Goal: Task Accomplishment & Management: Contribute content

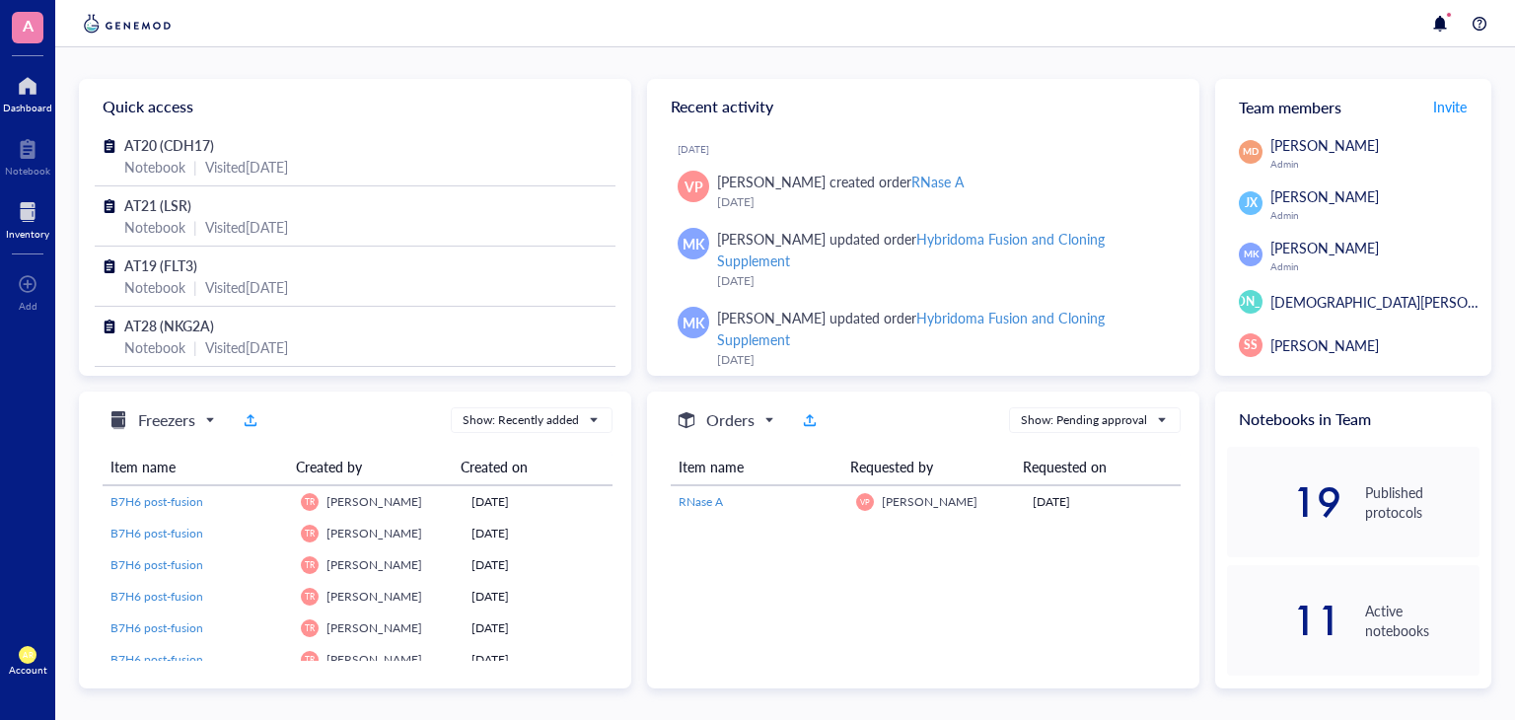
click at [15, 224] on div at bounding box center [27, 212] width 43 height 32
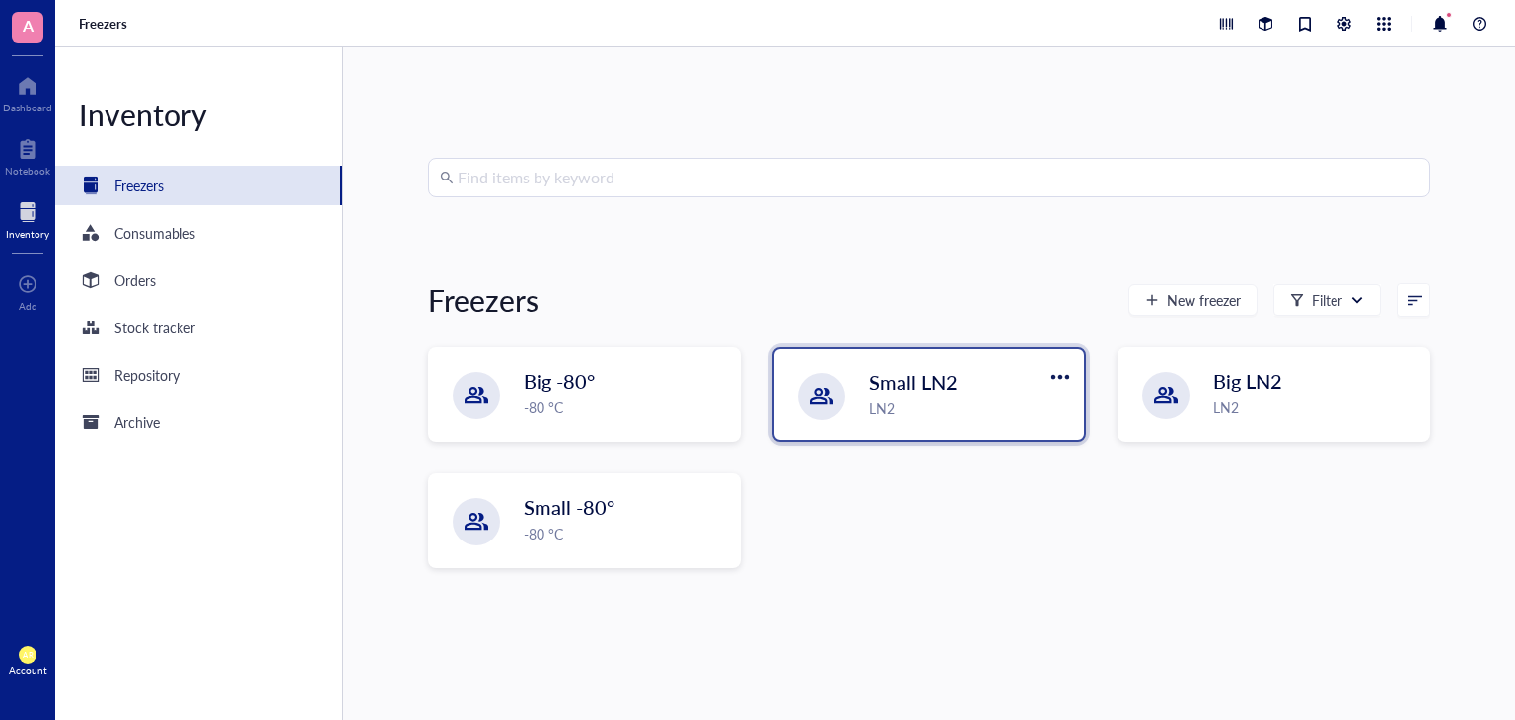
click at [880, 368] on span "Small LN2" at bounding box center [913, 382] width 89 height 28
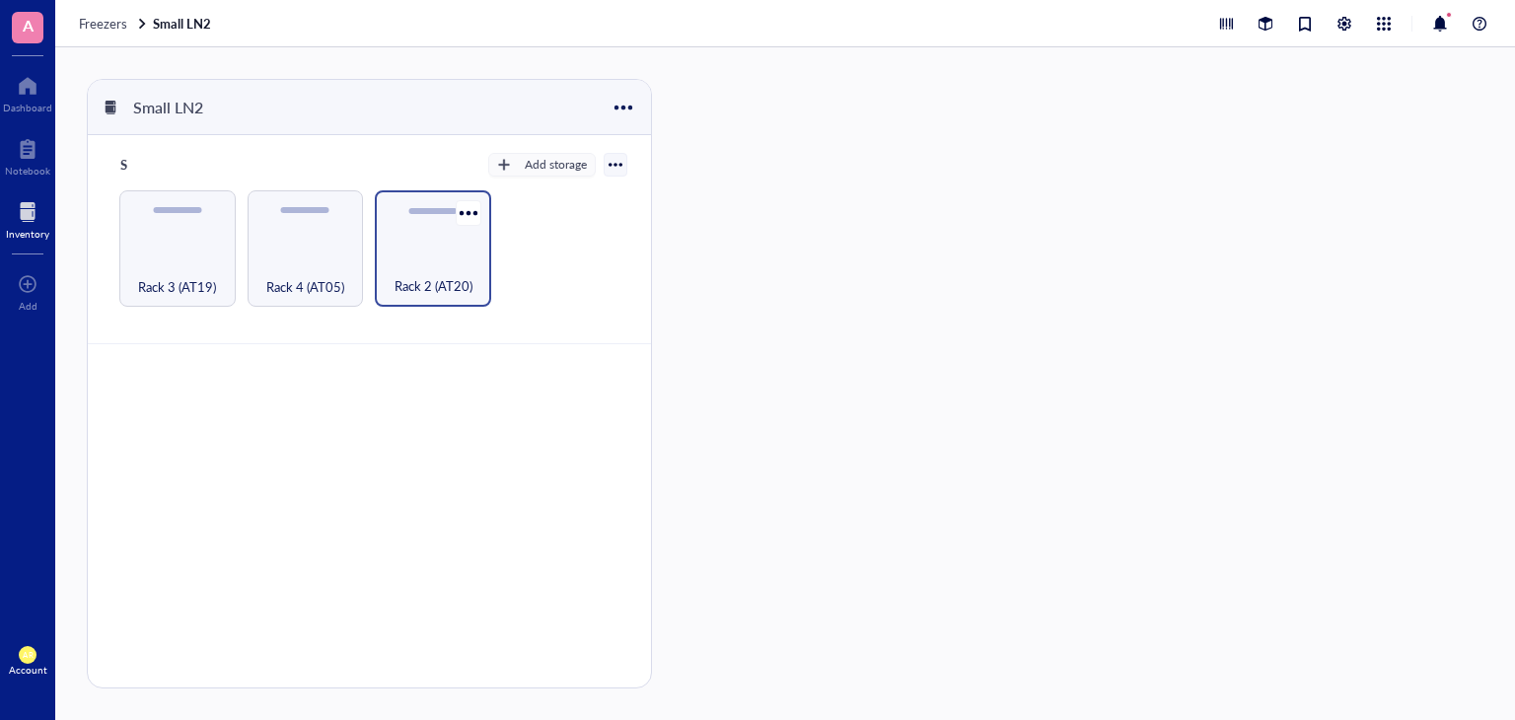
click at [426, 251] on div "Rack 2 (AT20)" at bounding box center [433, 248] width 116 height 116
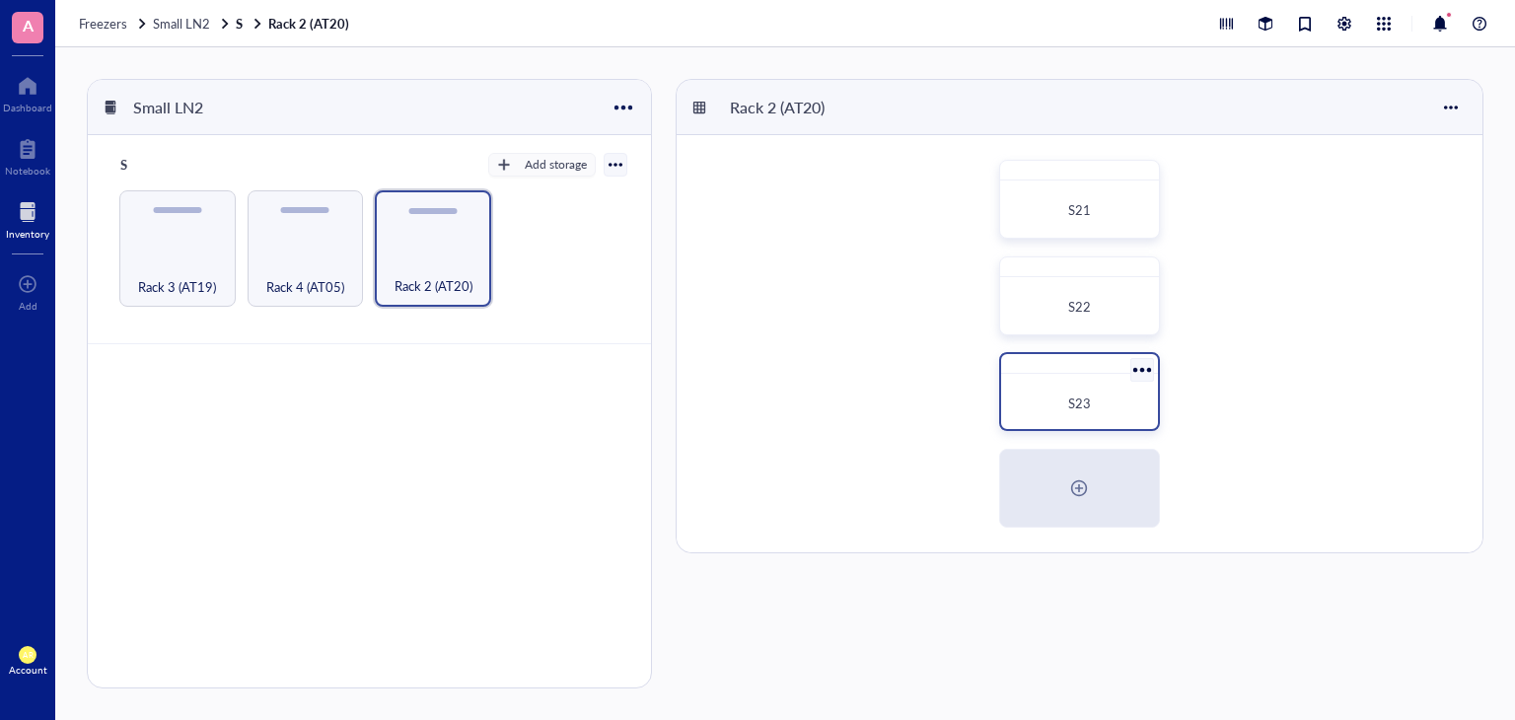
click at [1089, 403] on span "S23" at bounding box center [1079, 403] width 23 height 19
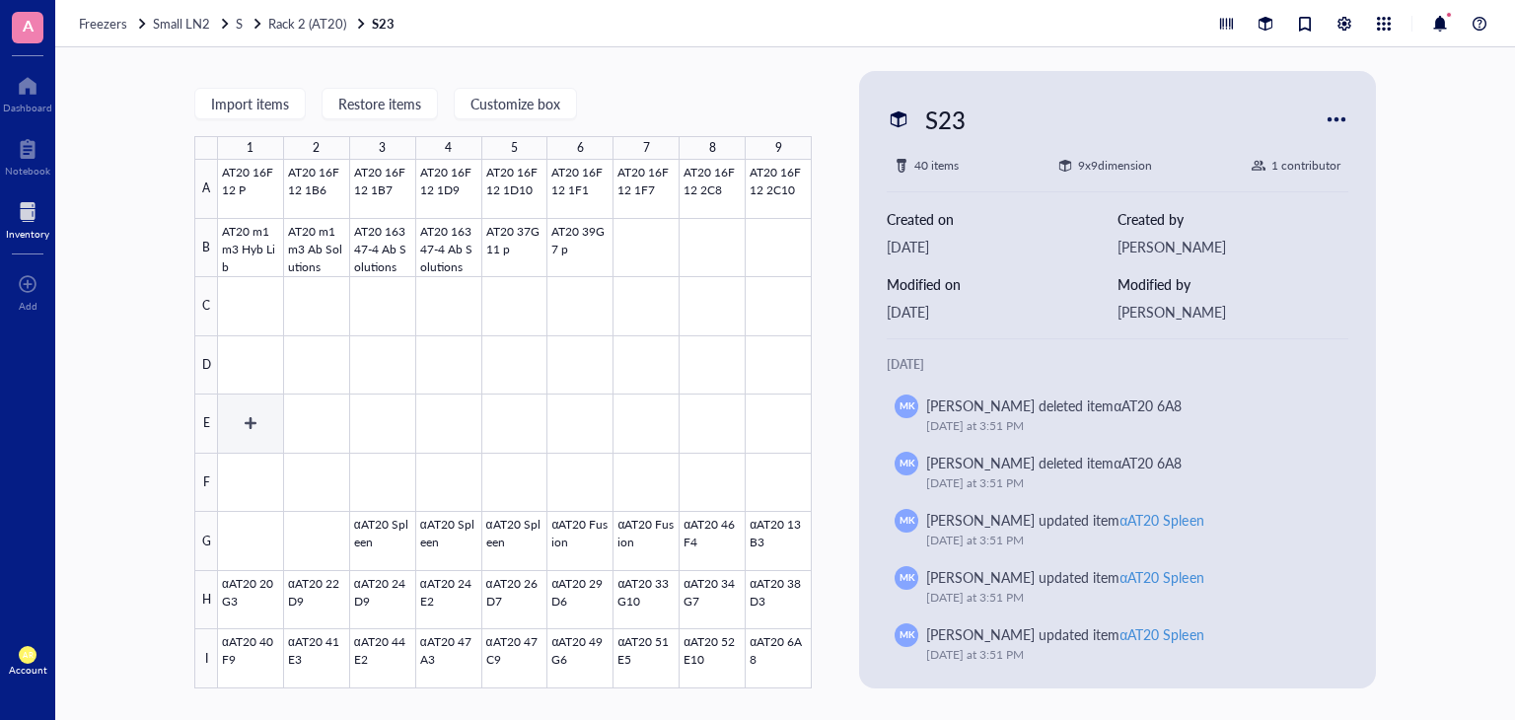
click at [259, 426] on div at bounding box center [515, 424] width 594 height 529
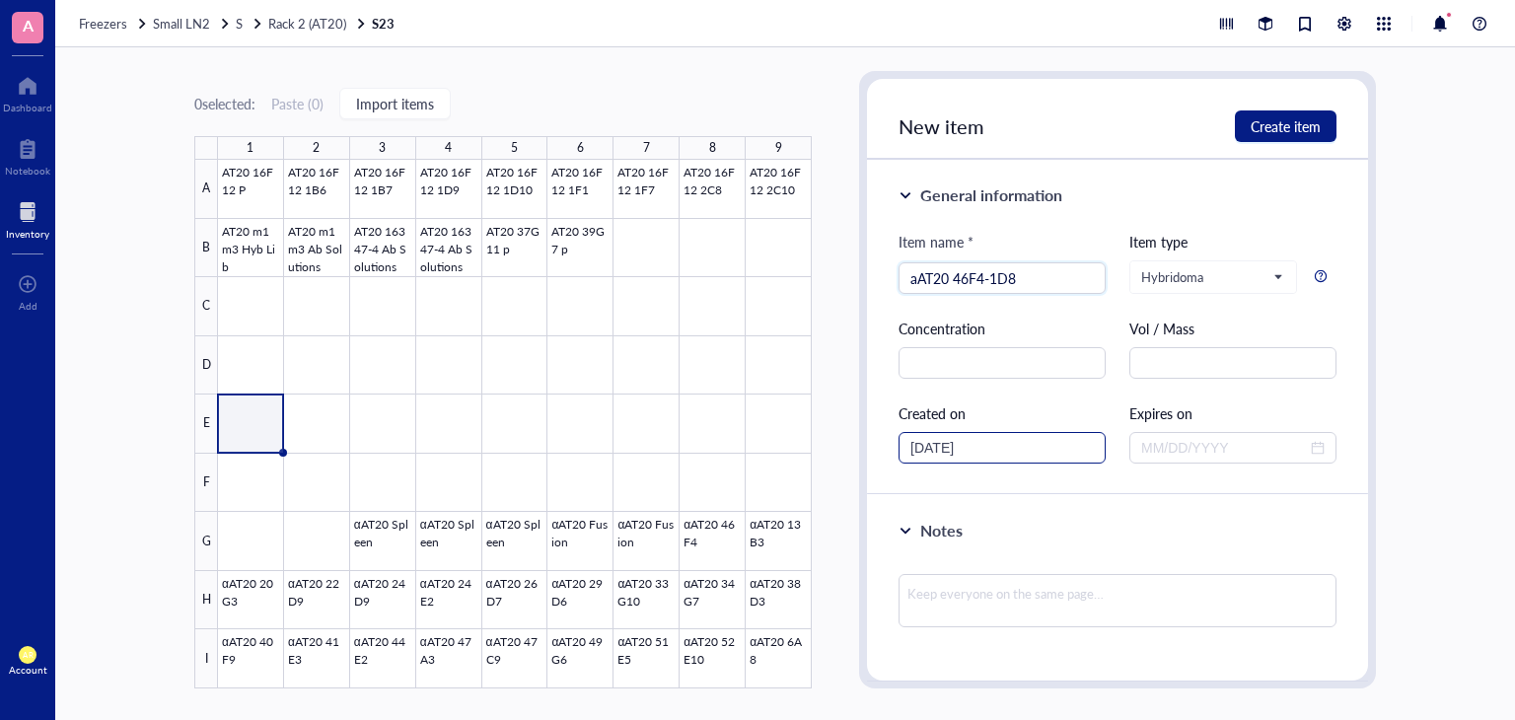
type input "aAT20 46F4-1D8"
click at [1046, 447] on input "[DATE]" at bounding box center [993, 448] width 166 height 22
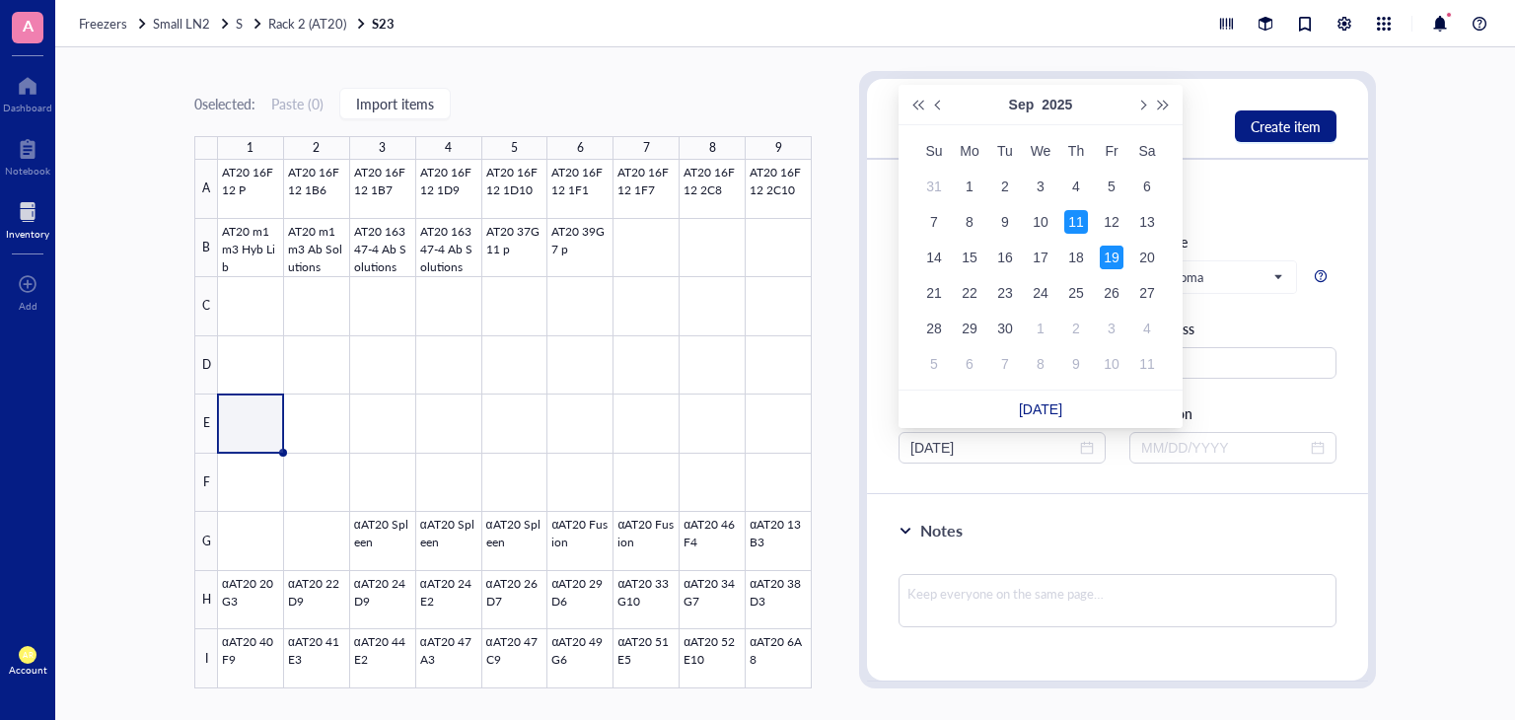
click at [1076, 212] on div "11" at bounding box center [1076, 222] width 24 height 24
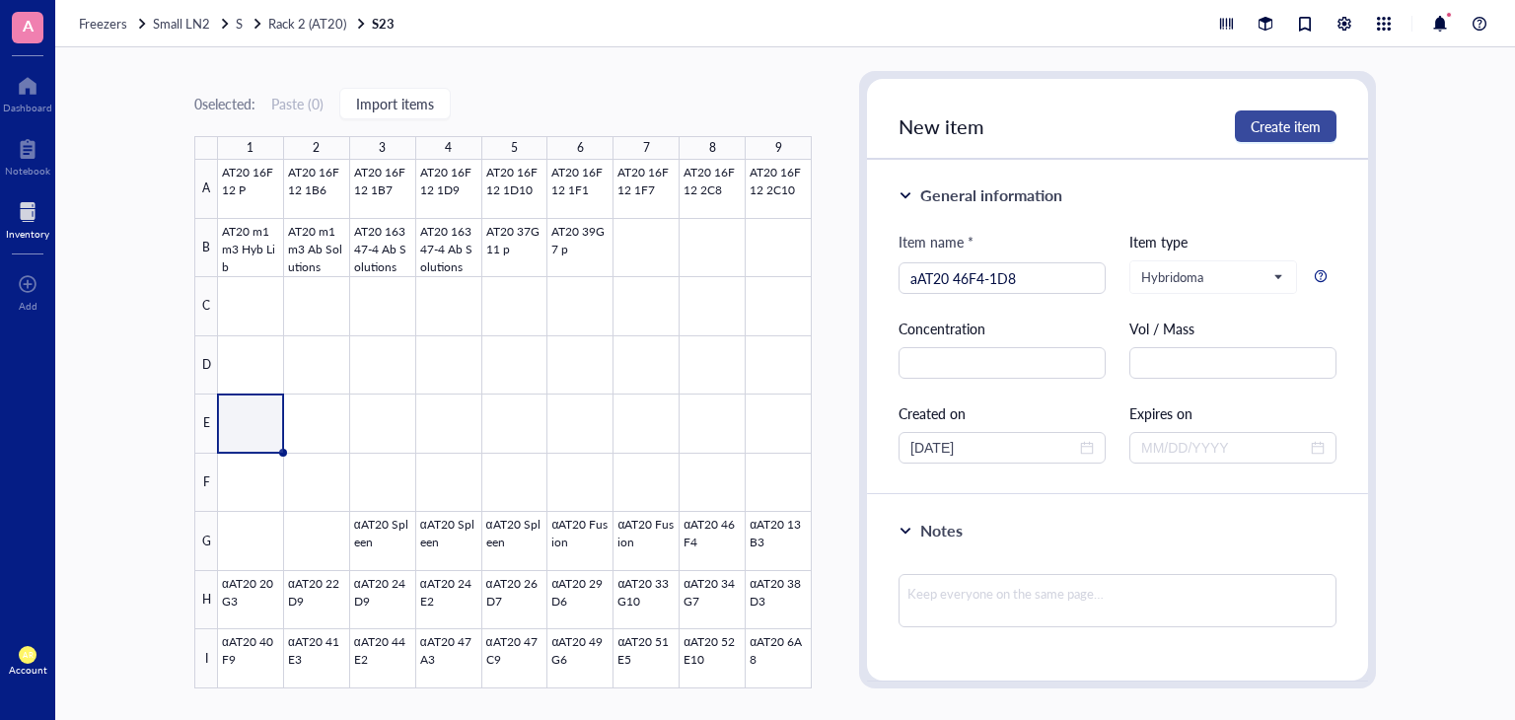
click at [1282, 126] on span "Create item" at bounding box center [1286, 126] width 70 height 16
type input "[DATE]"
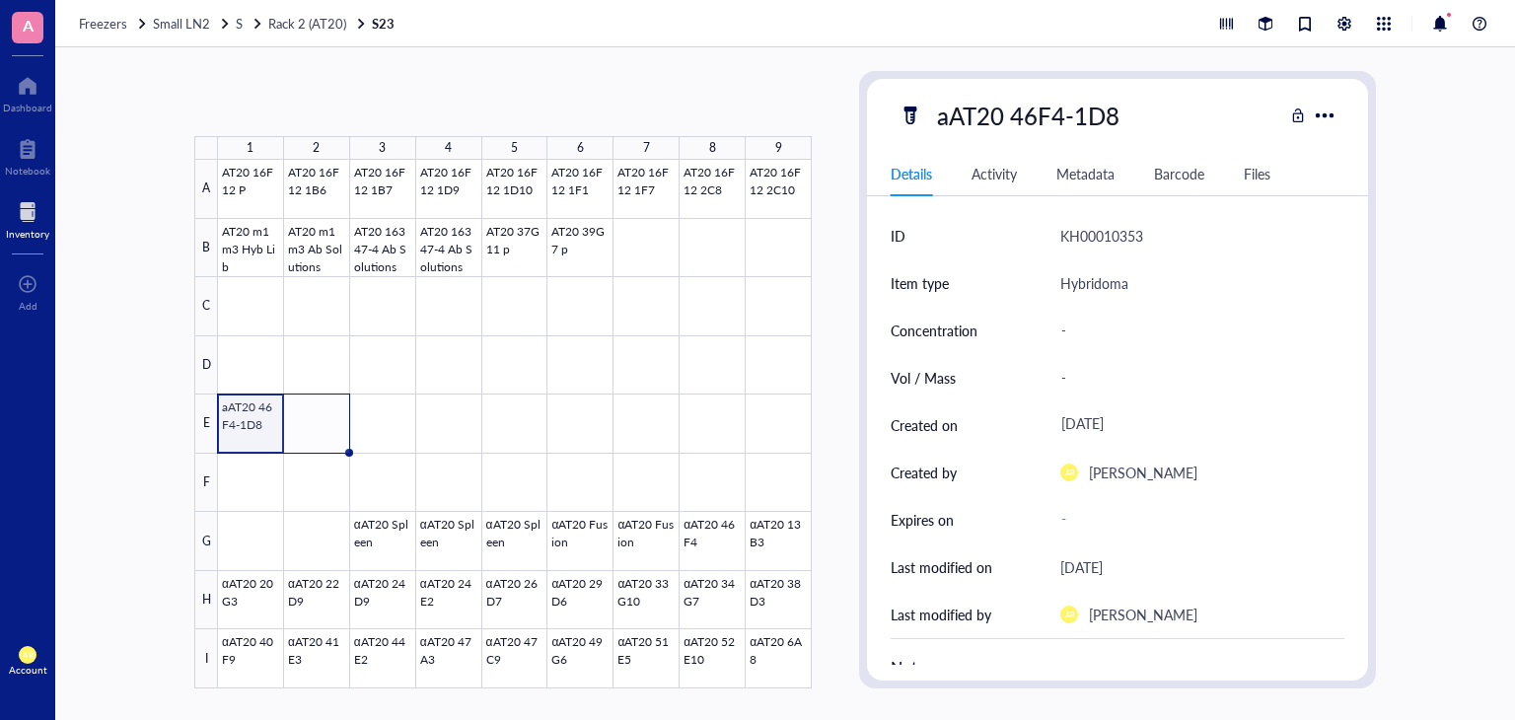
drag, startPoint x: 281, startPoint y: 452, endPoint x: 333, endPoint y: 448, distance: 52.4
click at [0, 0] on div "AT20 16F12 P AT20 16F12 1B6 AT20 16F12 1B7 AT20 16F12 1D9 AT20 16F12 1D10 AT20 …" at bounding box center [0, 0] width 0 height 0
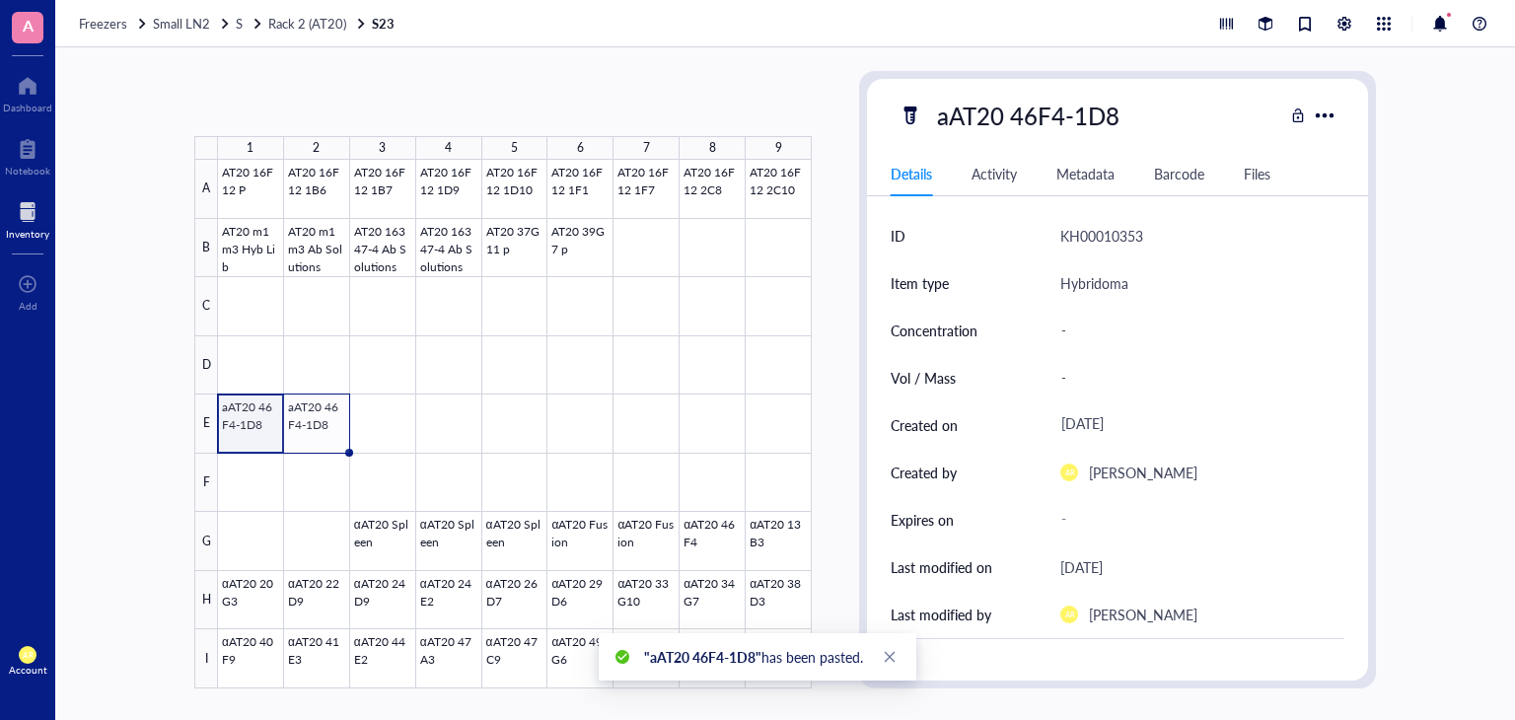
drag, startPoint x: 350, startPoint y: 452, endPoint x: 414, endPoint y: 443, distance: 64.7
click at [0, 0] on div "AT20 16F12 P AT20 16F12 1B6 AT20 16F12 1B7 AT20 16F12 1D9 AT20 16F12 1D10 AT20 …" at bounding box center [0, 0] width 0 height 0
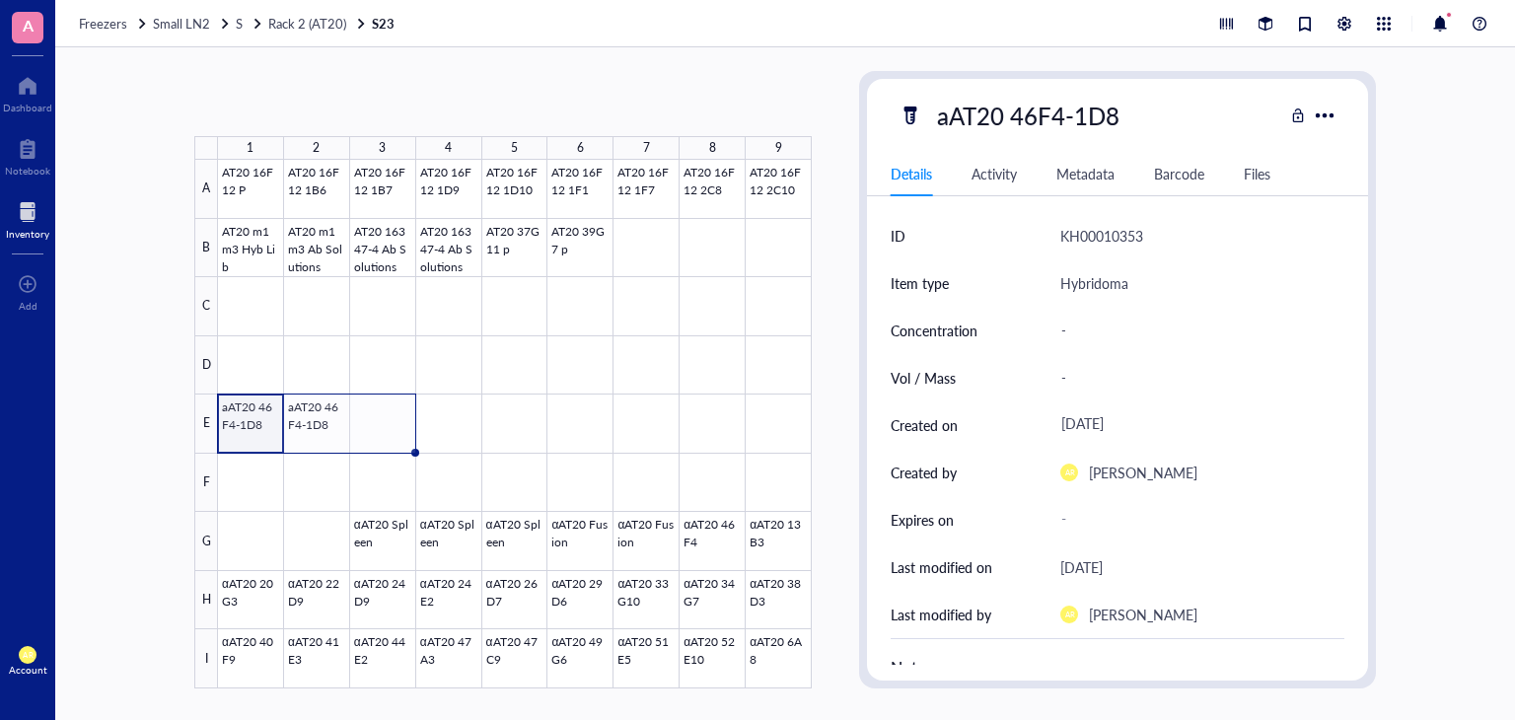
drag, startPoint x: 348, startPoint y: 450, endPoint x: 399, endPoint y: 449, distance: 50.3
click at [0, 0] on div "AT20 16F12 P AT20 16F12 1B6 AT20 16F12 1B7 AT20 16F12 1D9 AT20 16F12 1D10 AT20 …" at bounding box center [0, 0] width 0 height 0
click at [386, 429] on div at bounding box center [515, 424] width 594 height 529
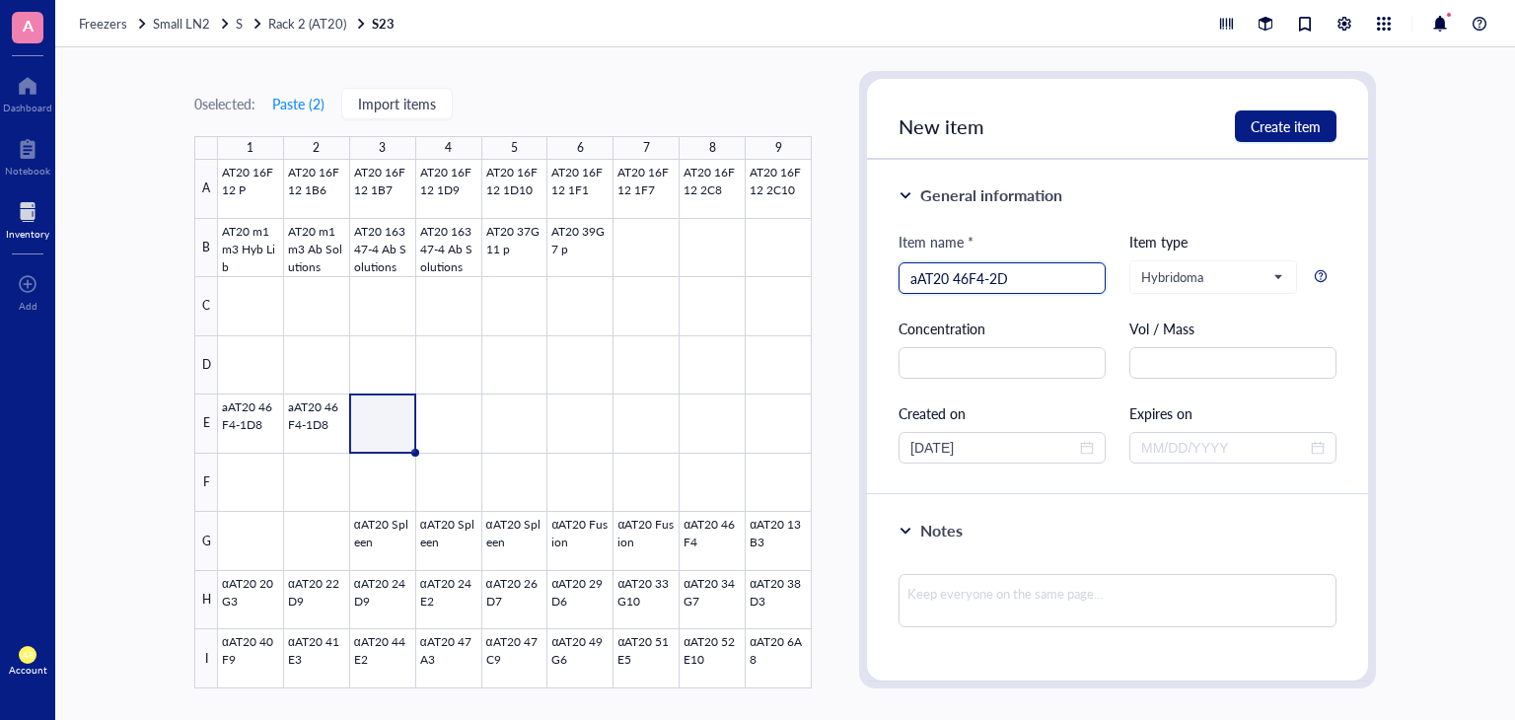
type input "aAT20 46F4-2D9"
click at [1084, 447] on span "close-circle" at bounding box center [1087, 448] width 14 height 14
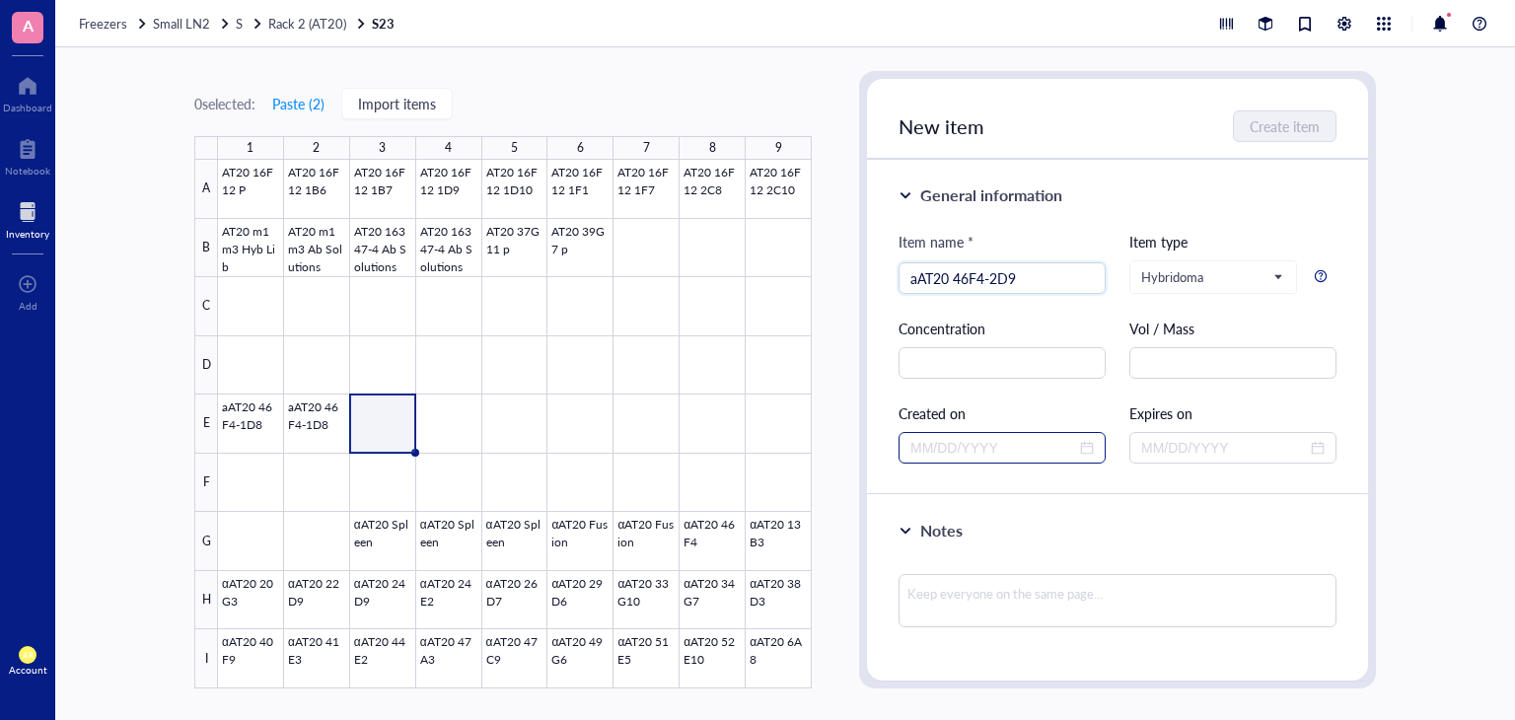
click at [1083, 451] on div at bounding box center [1001, 448] width 183 height 22
type input "aAT20 46F4-2D9"
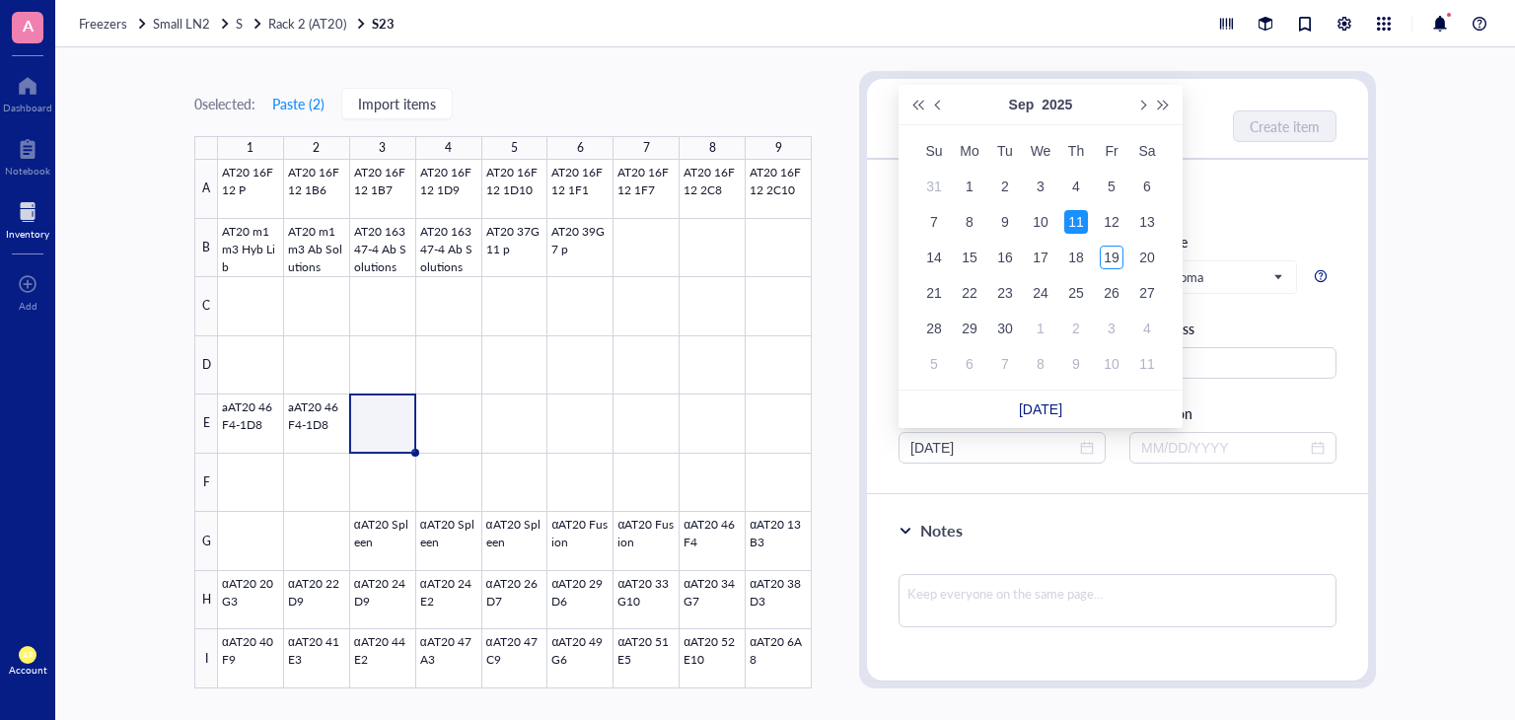
click at [1077, 222] on div "11" at bounding box center [1076, 222] width 24 height 24
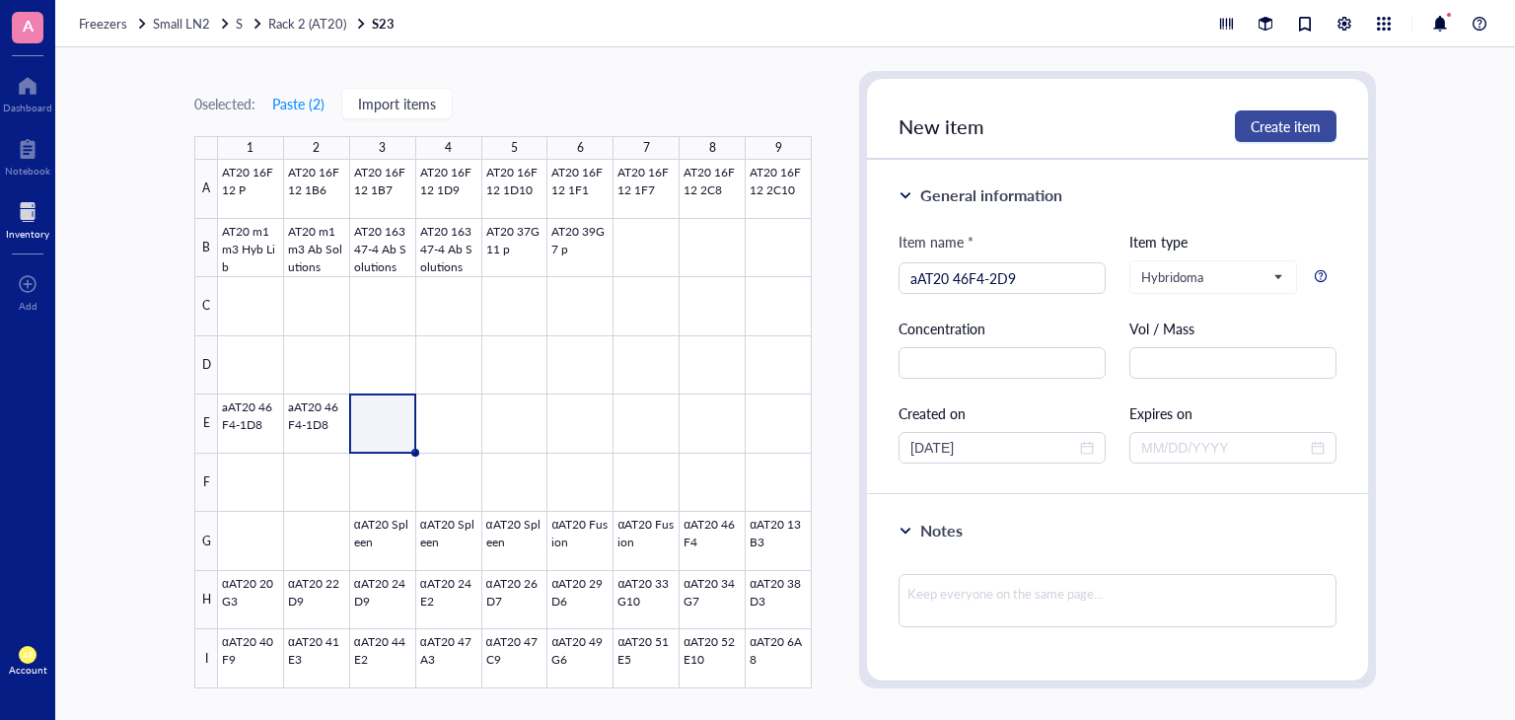
click at [1300, 126] on span "Create item" at bounding box center [1286, 126] width 70 height 16
type input "[DATE]"
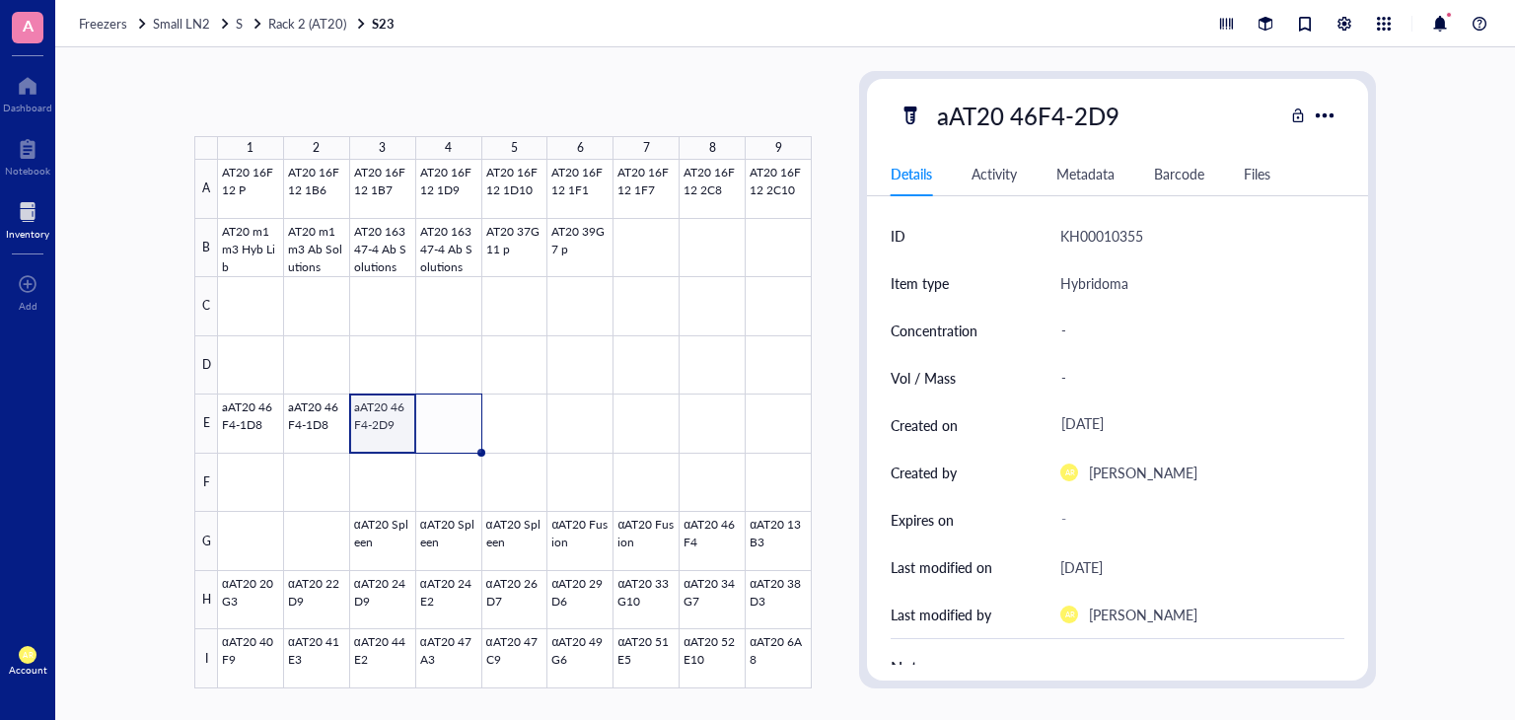
drag, startPoint x: 415, startPoint y: 449, endPoint x: 460, endPoint y: 445, distance: 44.6
click at [0, 0] on div "AT20 16F12 P AT20 16F12 1B6 AT20 16F12 1B7 AT20 16F12 1D9 AT20 16F12 1D10 AT20 …" at bounding box center [0, 0] width 0 height 0
click at [387, 434] on div at bounding box center [515, 424] width 594 height 529
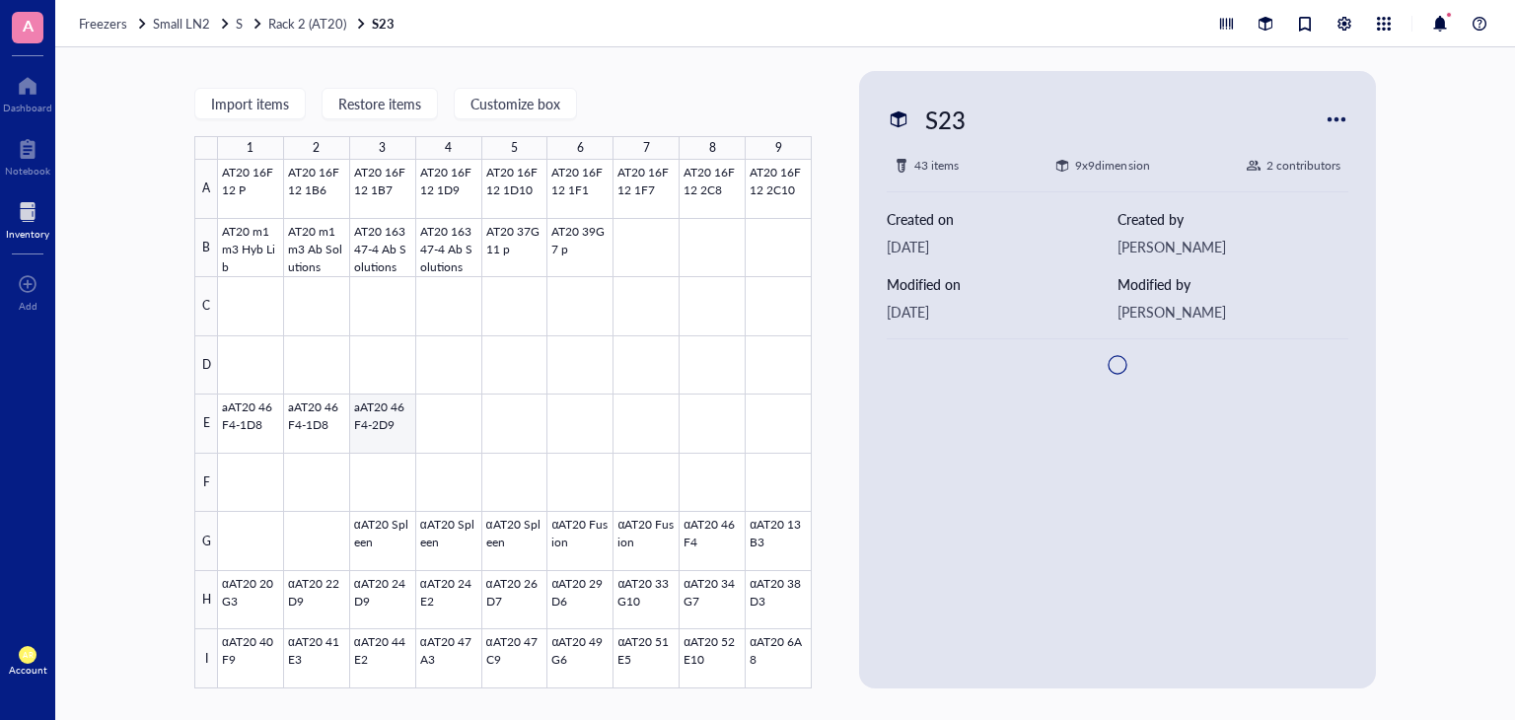
click at [383, 435] on div at bounding box center [515, 424] width 594 height 529
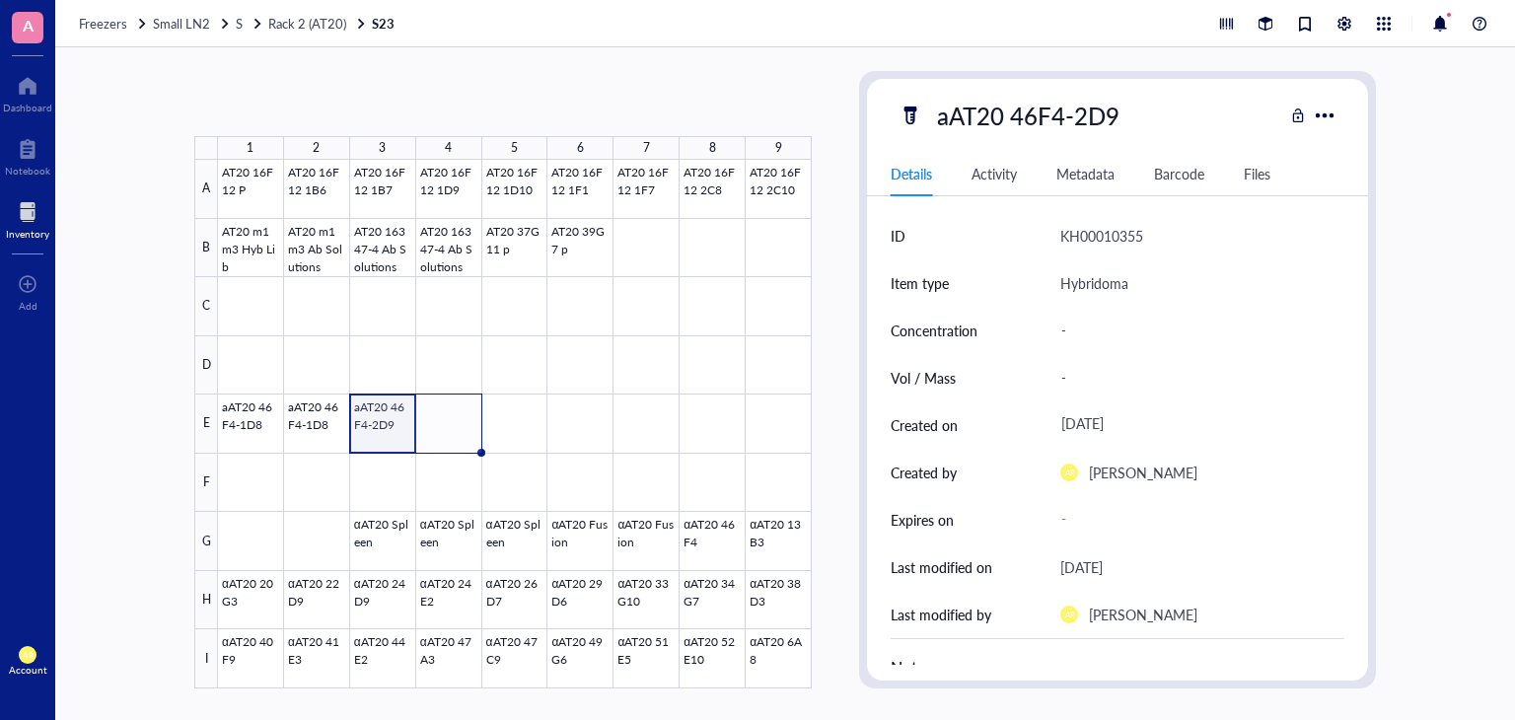
drag, startPoint x: 414, startPoint y: 451, endPoint x: 463, endPoint y: 445, distance: 48.7
click at [0, 0] on div "AT20 16F12 P AT20 16F12 1B6 AT20 16F12 1B7 AT20 16F12 1D9 AT20 16F12 1D10 AT20 …" at bounding box center [0, 0] width 0 height 0
click at [458, 425] on div at bounding box center [515, 424] width 594 height 529
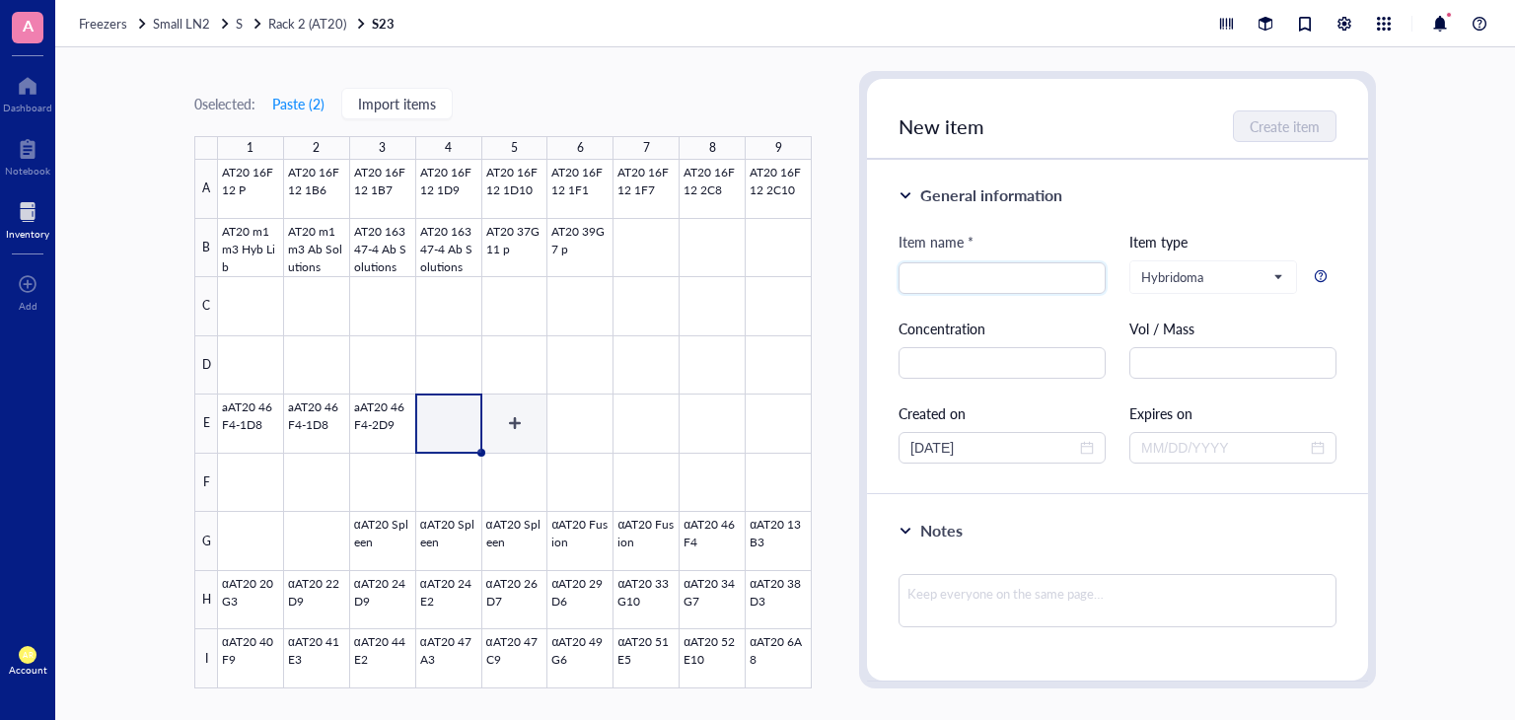
click at [500, 423] on div at bounding box center [515, 424] width 594 height 529
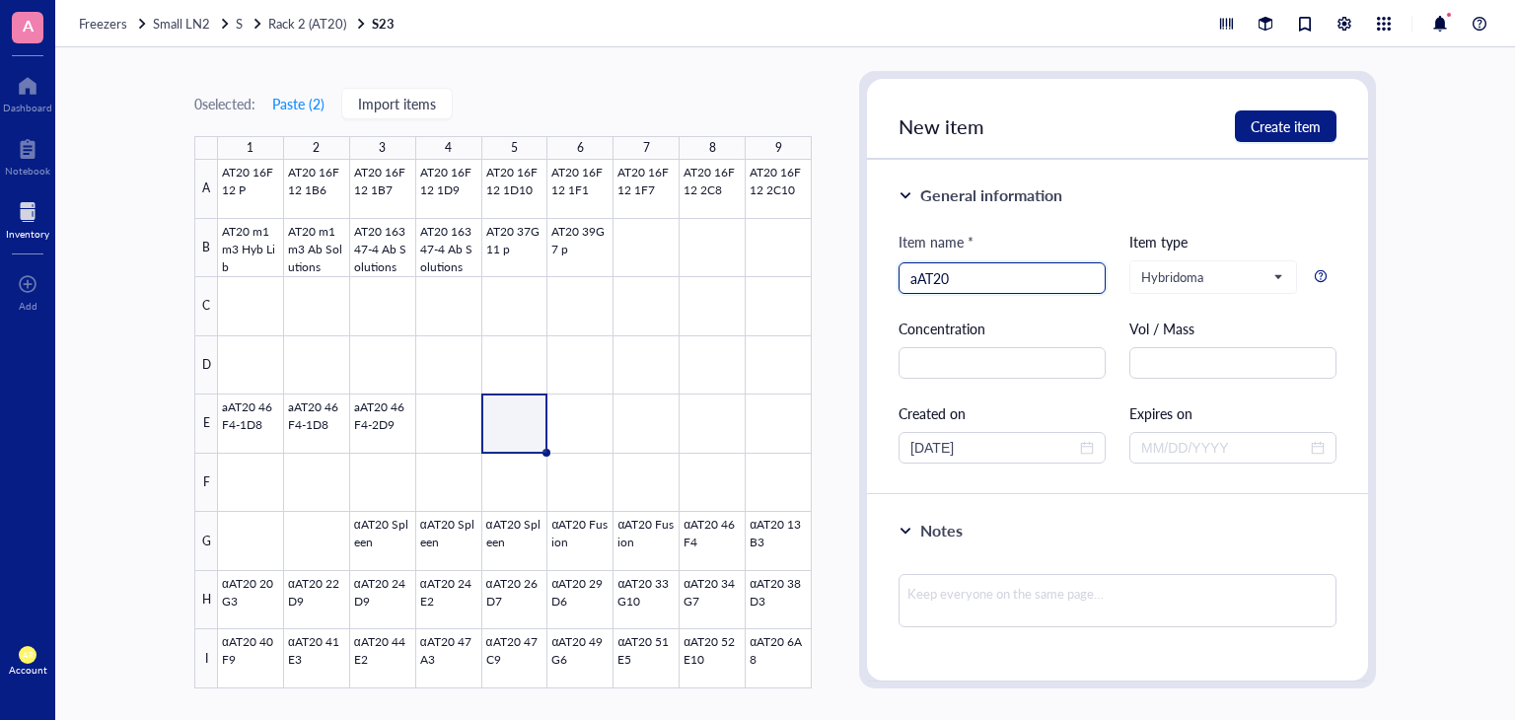
click at [1000, 277] on input "aAT20" at bounding box center [1001, 278] width 183 height 30
type input "aAT20 29D6-1E11"
click at [1081, 448] on span "close-circle" at bounding box center [1087, 448] width 14 height 14
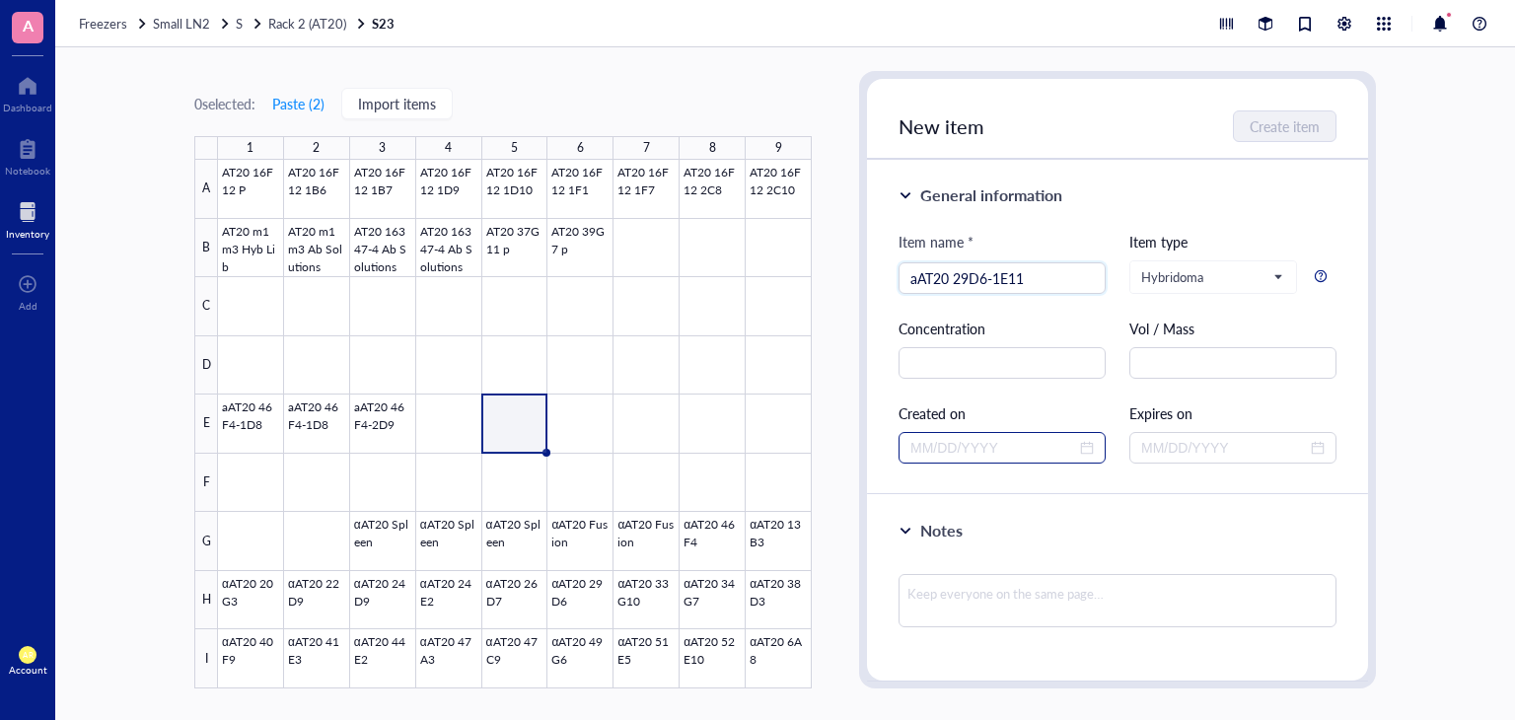
click at [1077, 447] on div at bounding box center [1001, 448] width 183 height 22
type input "aAT20 29D6-1E11"
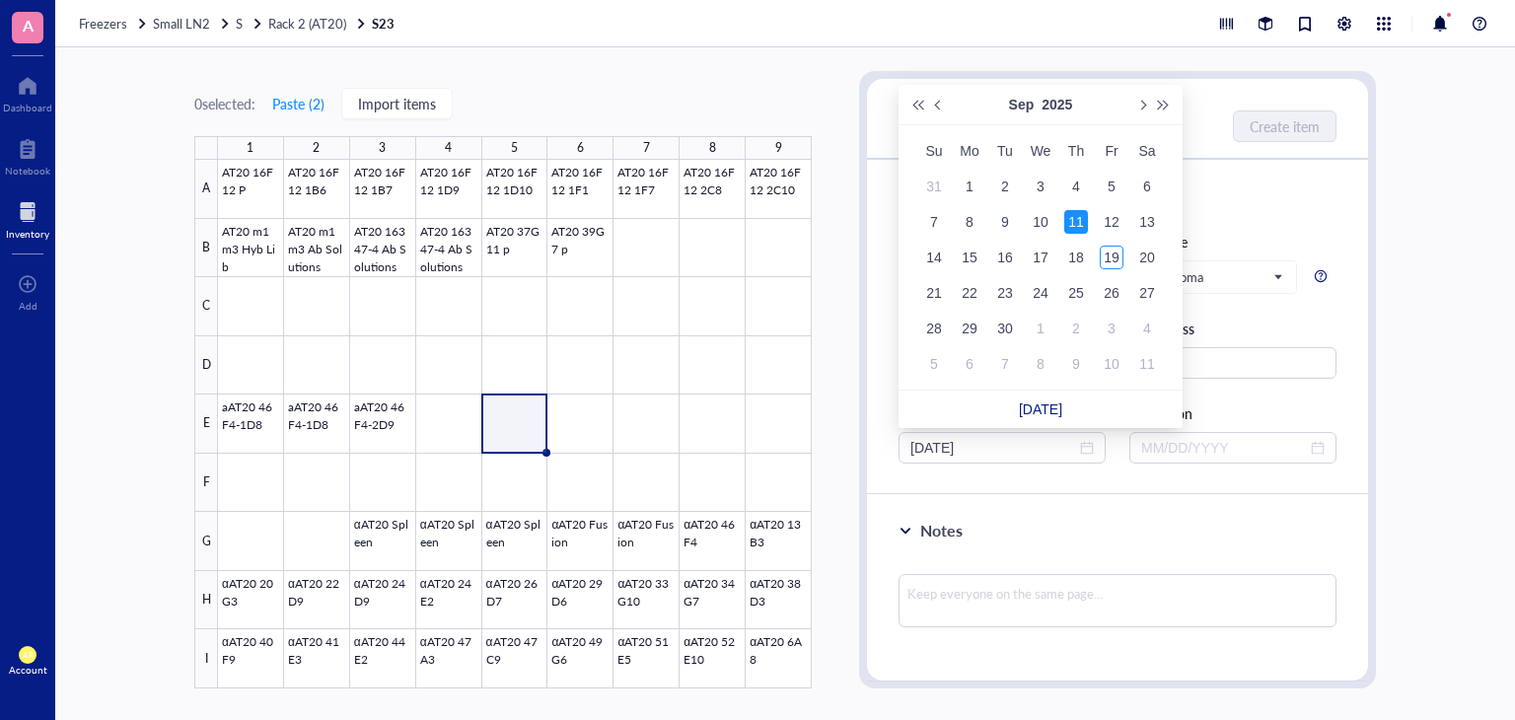
click at [1080, 229] on div "11" at bounding box center [1076, 222] width 24 height 24
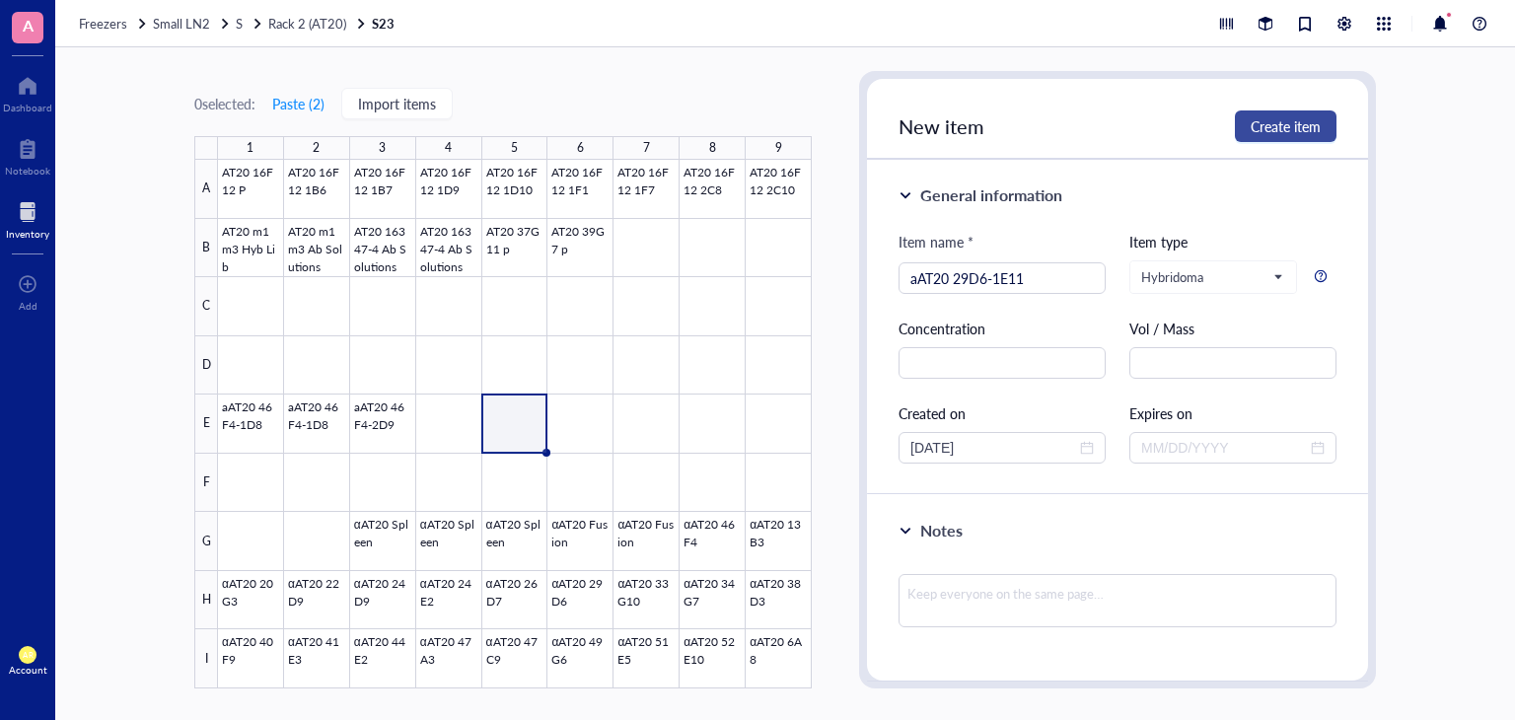
click at [1282, 123] on span "Create item" at bounding box center [1286, 126] width 70 height 16
type input "[DATE]"
click at [643, 419] on div at bounding box center [515, 424] width 594 height 529
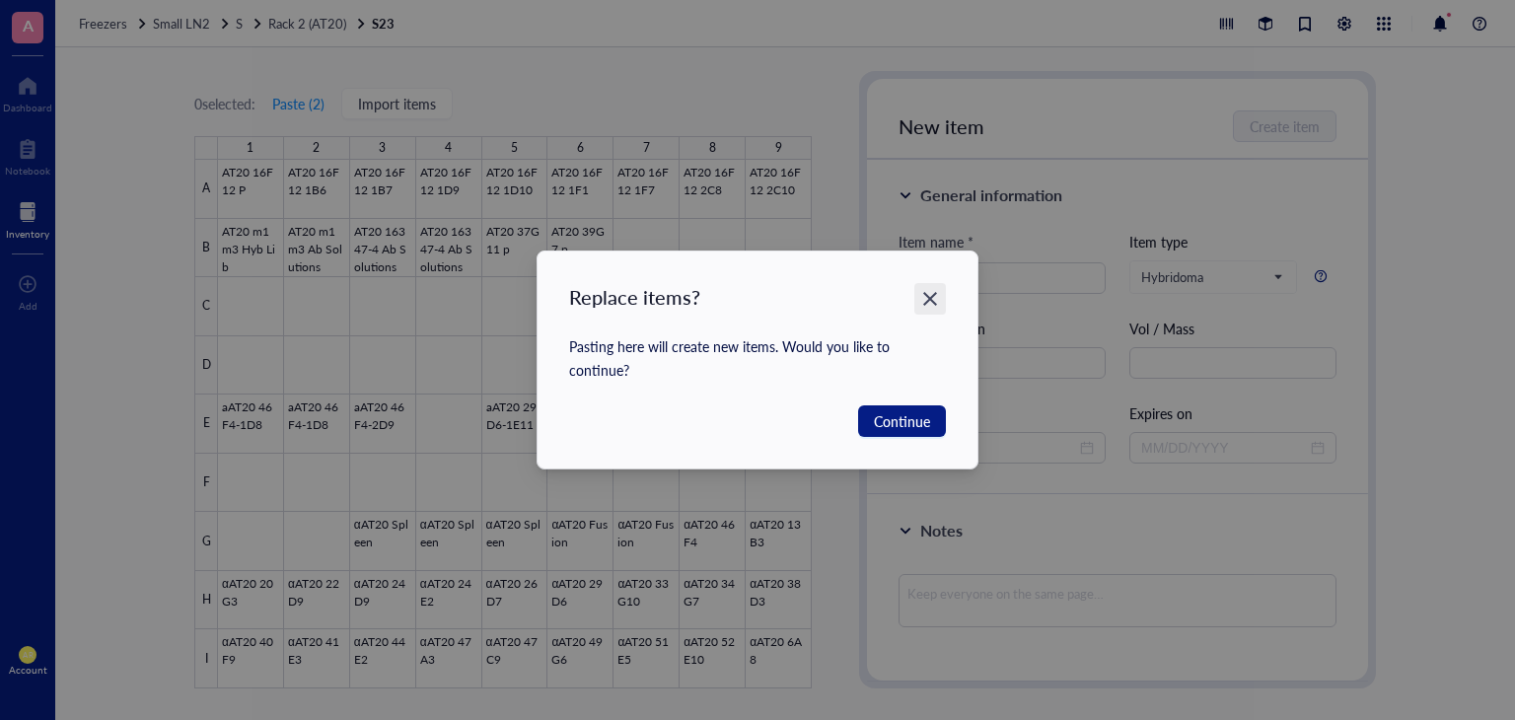
click at [923, 296] on icon "Close" at bounding box center [930, 299] width 19 height 19
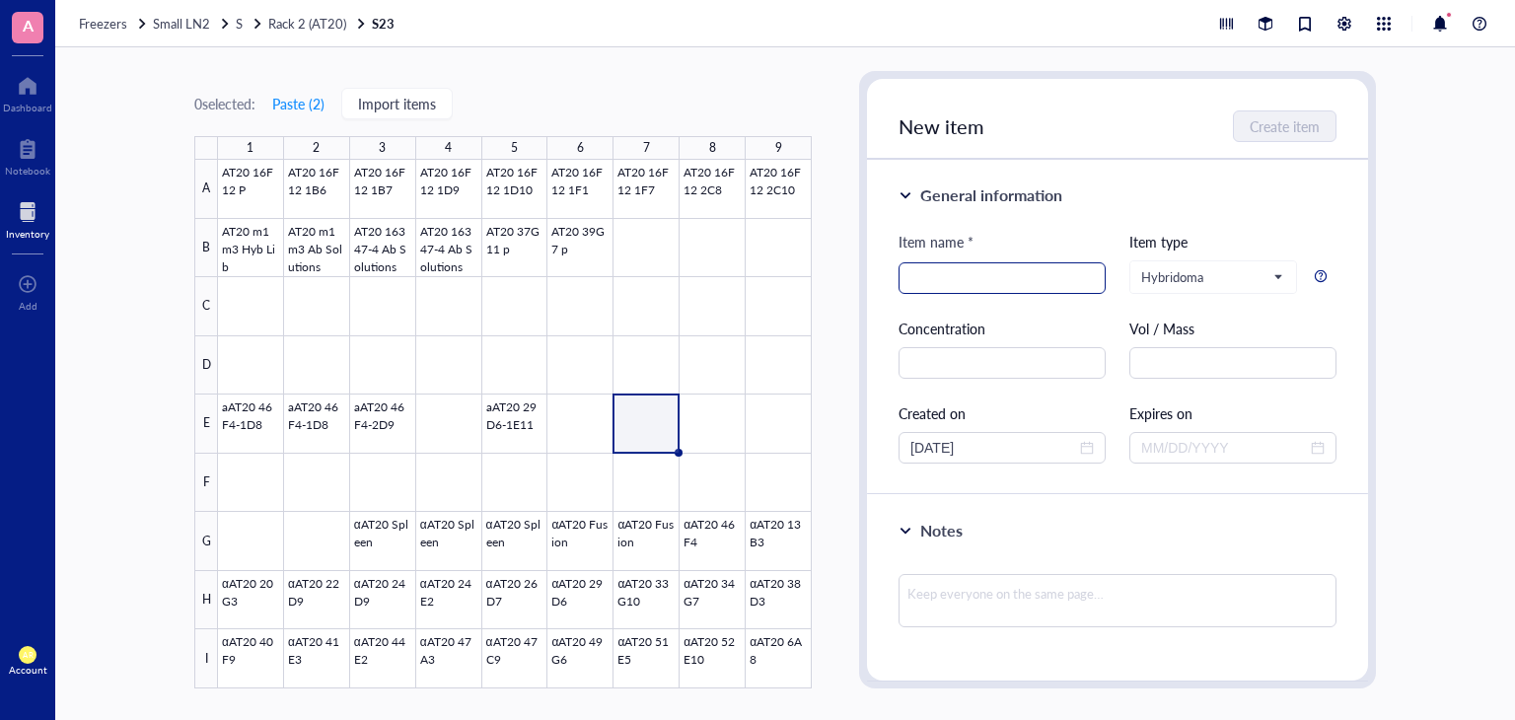
click at [973, 277] on input "search" at bounding box center [1001, 278] width 183 height 30
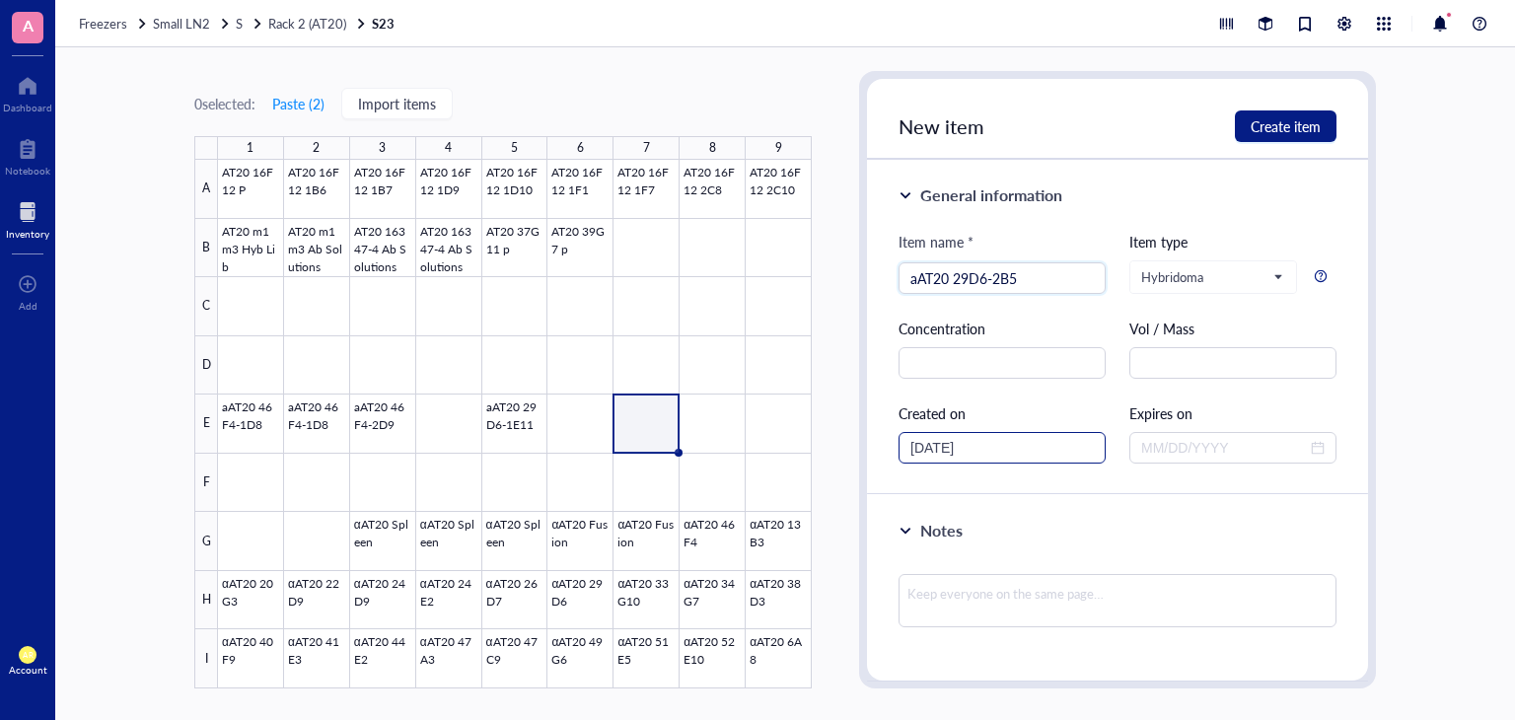
click at [1088, 454] on div "[DATE]" at bounding box center [1001, 448] width 183 height 22
type input "aAT20 29D6-2B5"
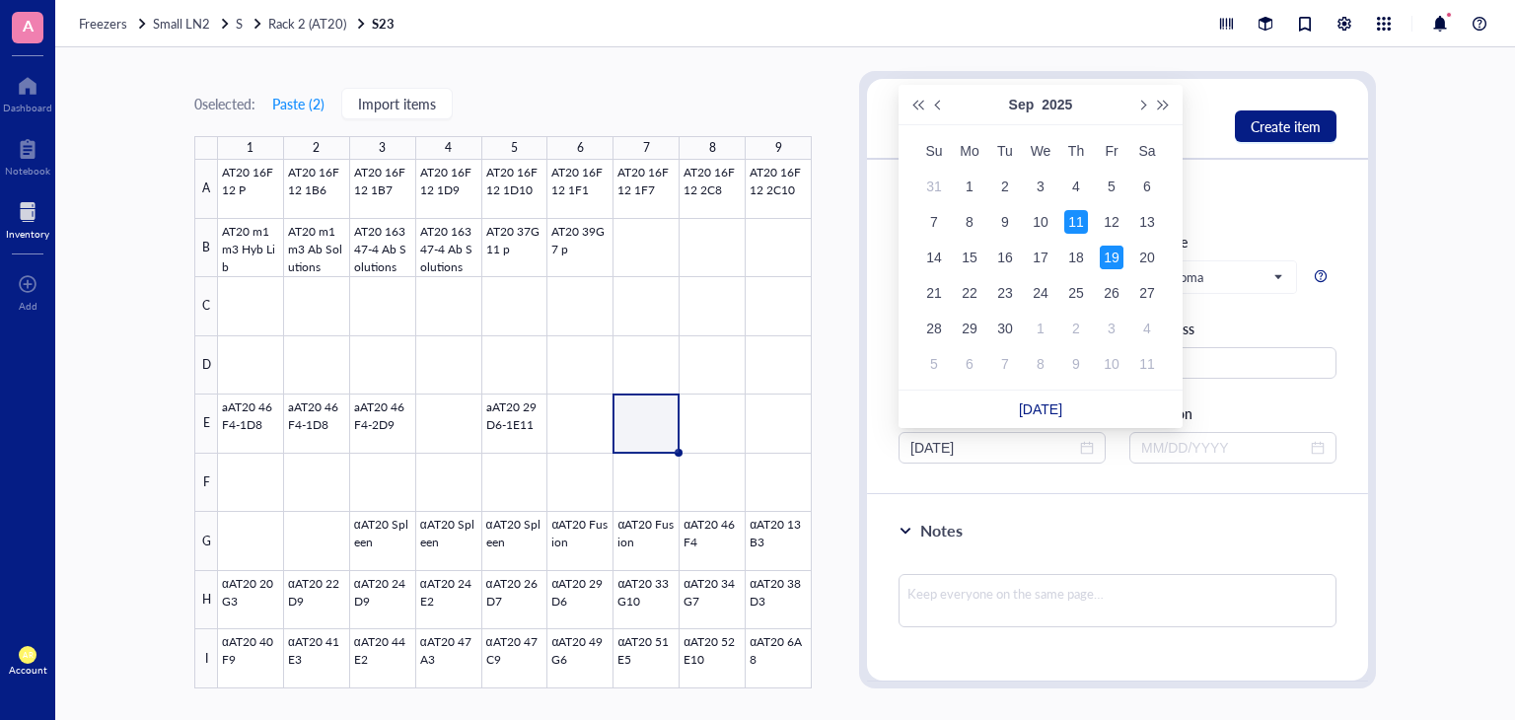
click at [1078, 229] on div "11" at bounding box center [1076, 222] width 24 height 24
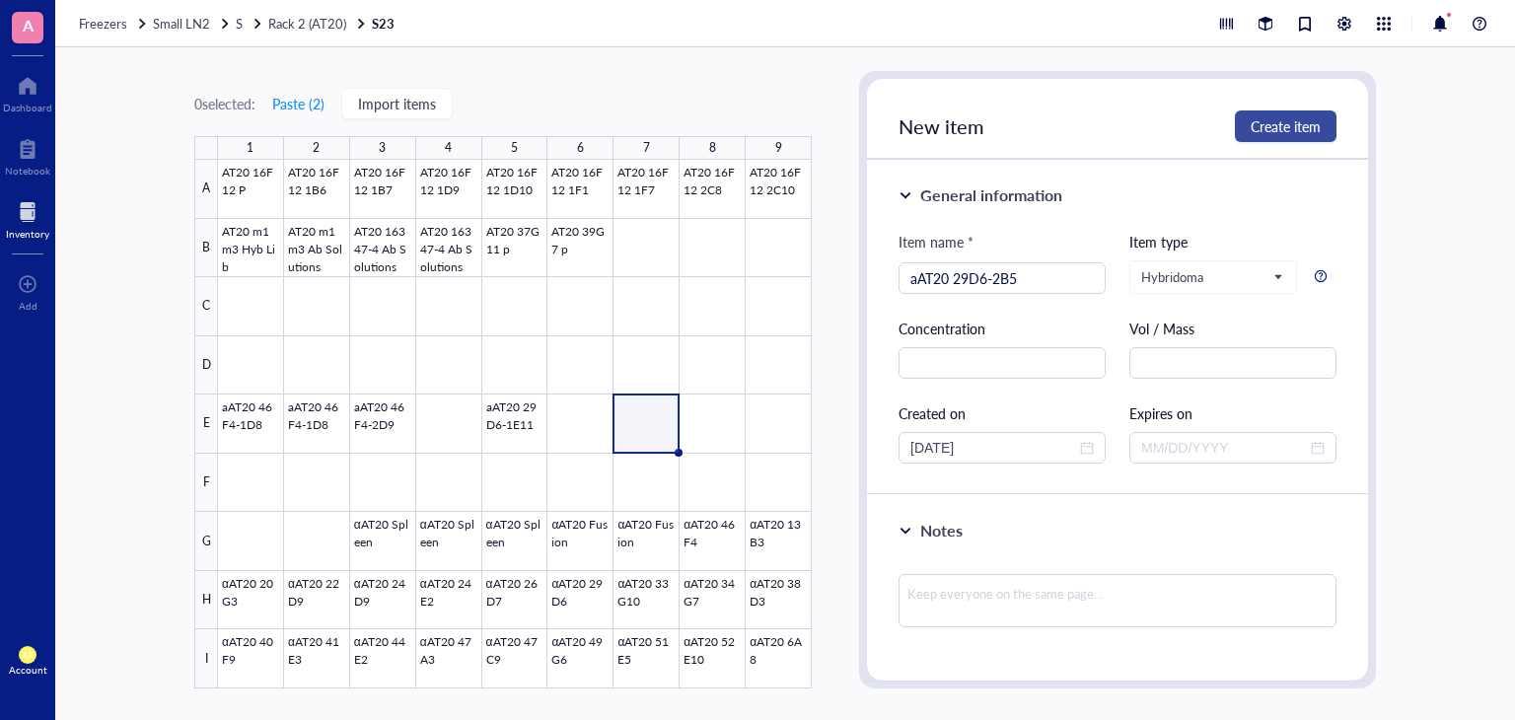
click at [1291, 126] on span "Create item" at bounding box center [1286, 126] width 70 height 16
type input "[DATE]"
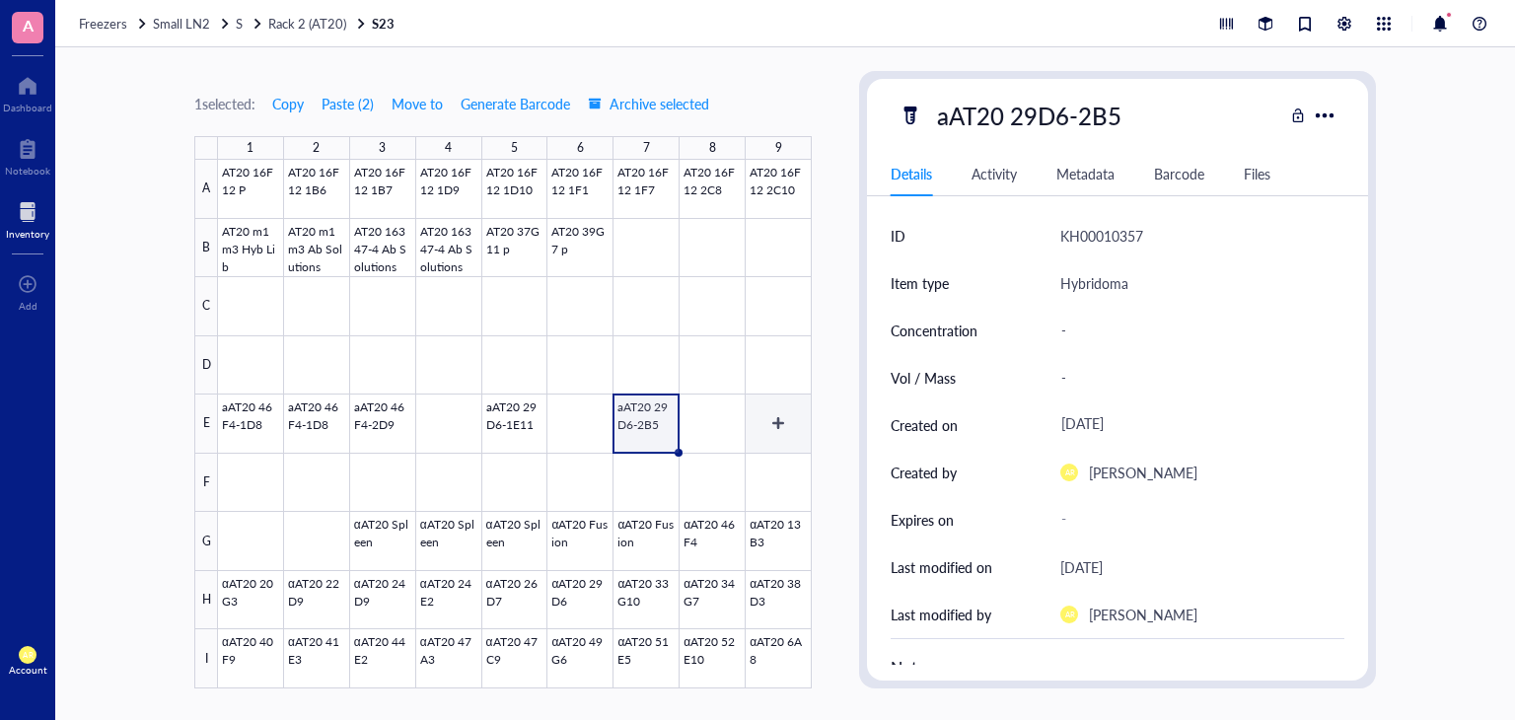
click at [791, 420] on div at bounding box center [515, 424] width 594 height 529
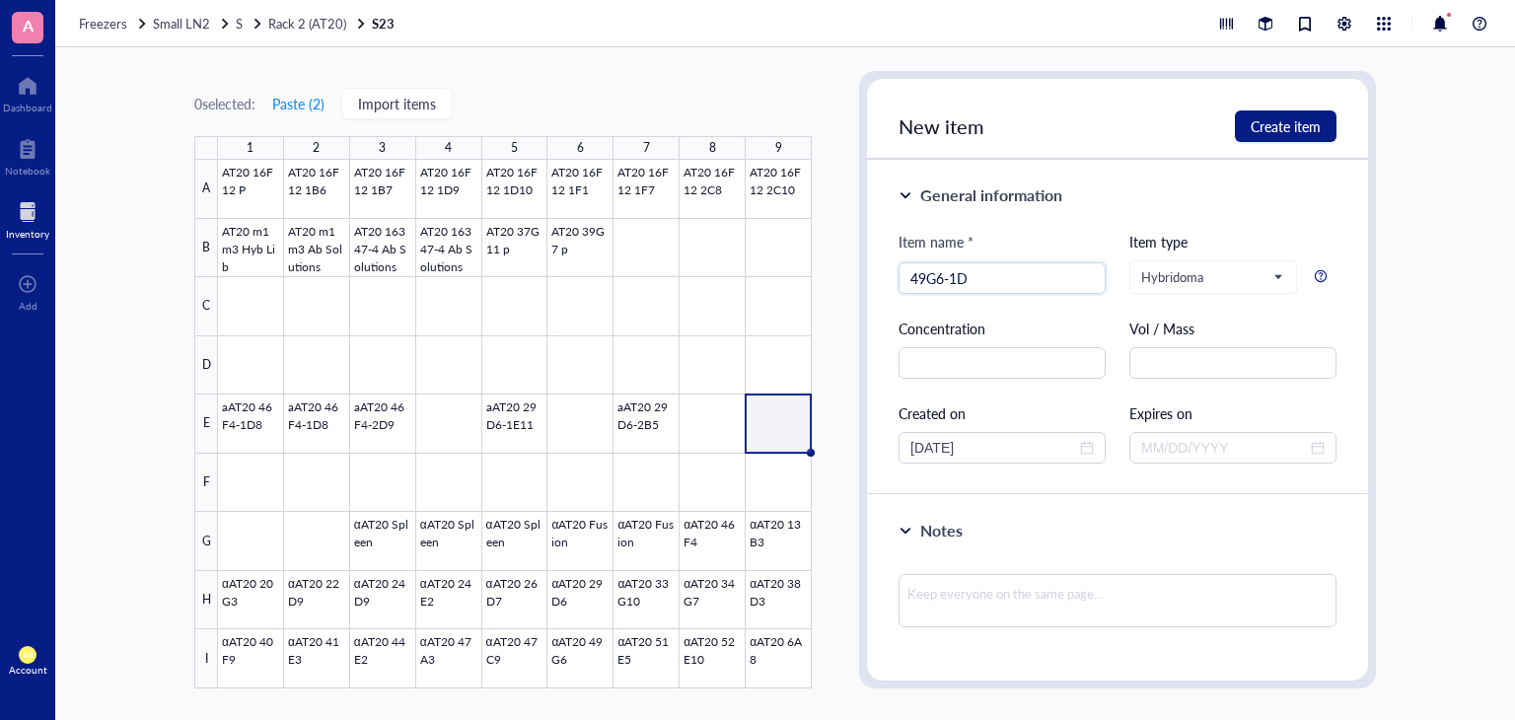
type input "49G6-1D7"
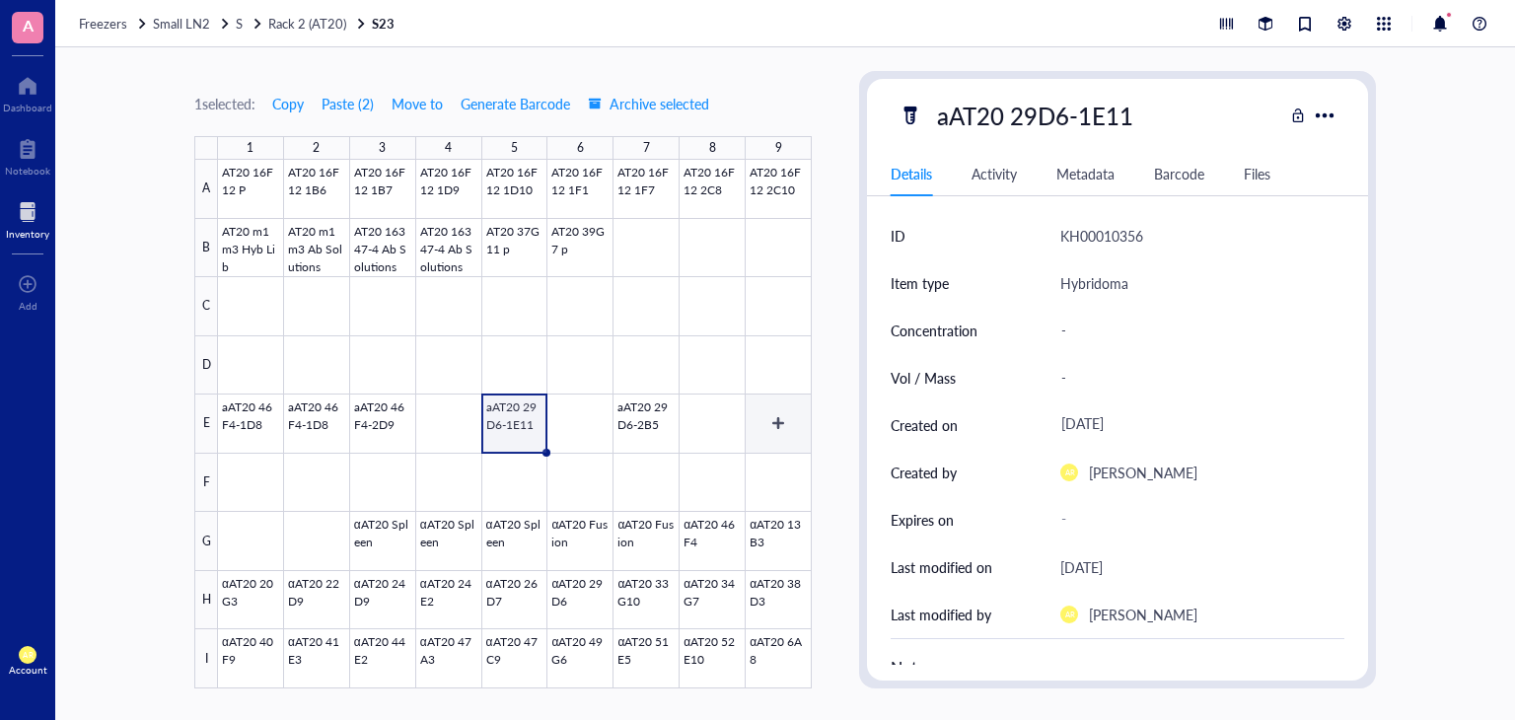
click at [771, 419] on div at bounding box center [515, 424] width 594 height 529
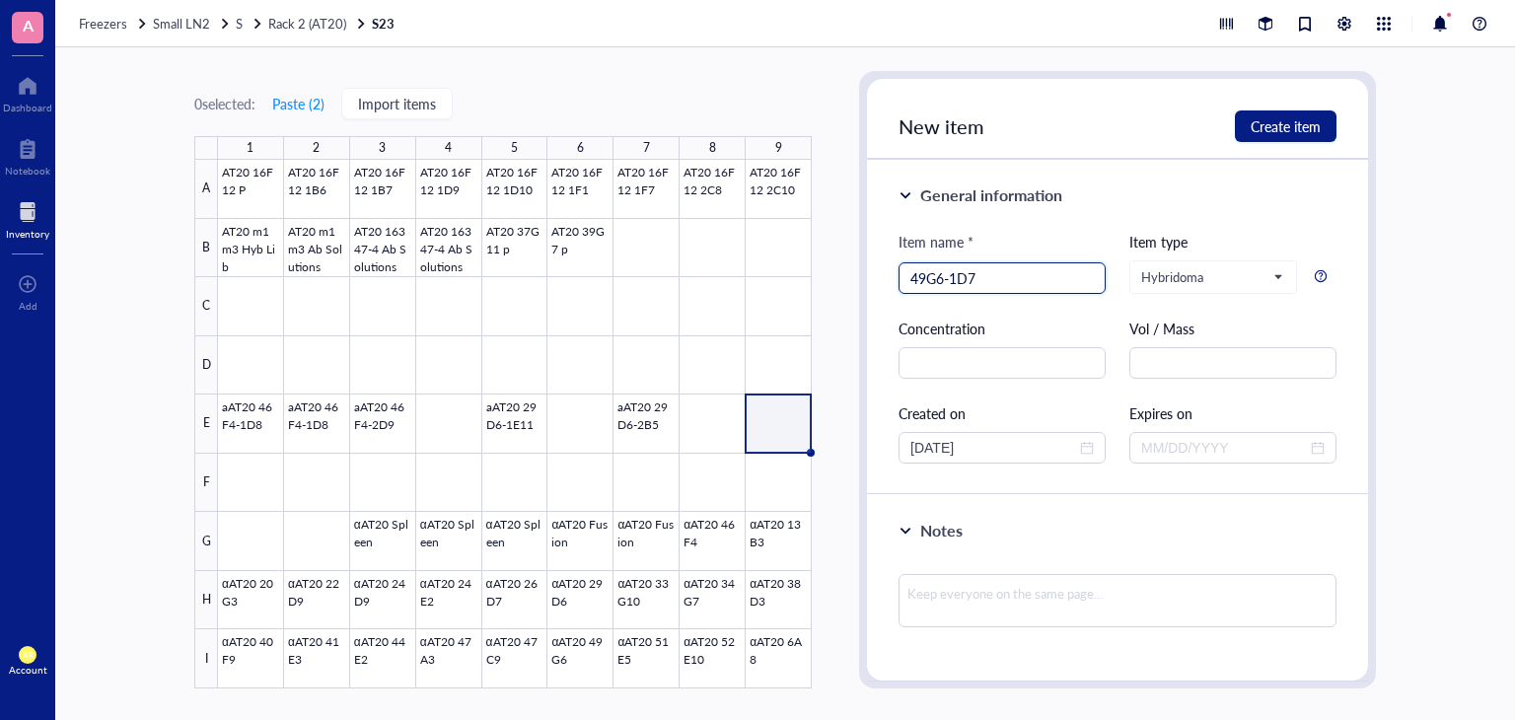
click at [913, 285] on input "49G6-1D7" at bounding box center [1001, 278] width 183 height 30
type input "aAT20 49G6-1D7"
click at [1089, 447] on span "close-circle" at bounding box center [1087, 448] width 14 height 14
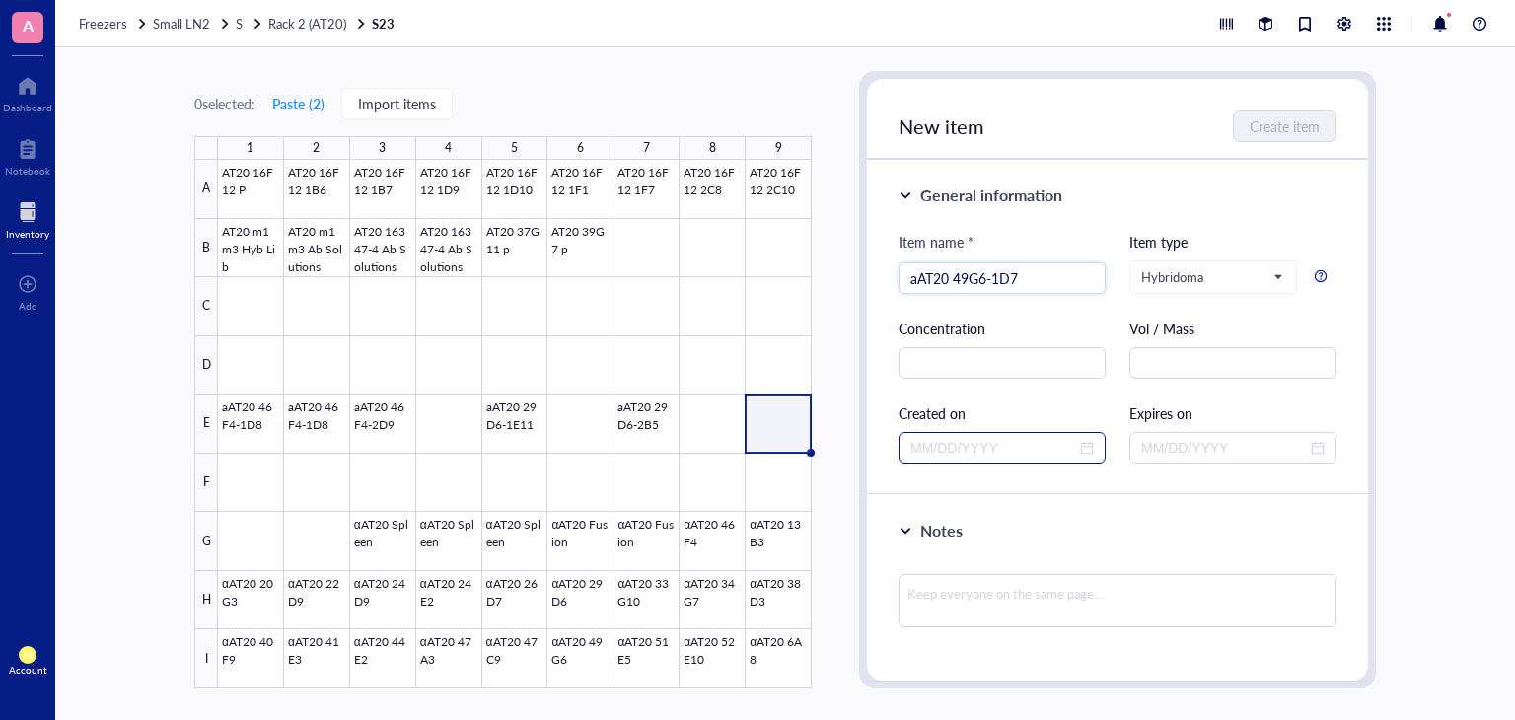
click at [1081, 448] on div at bounding box center [1001, 448] width 183 height 22
type input "aAT20 49G6-1D7"
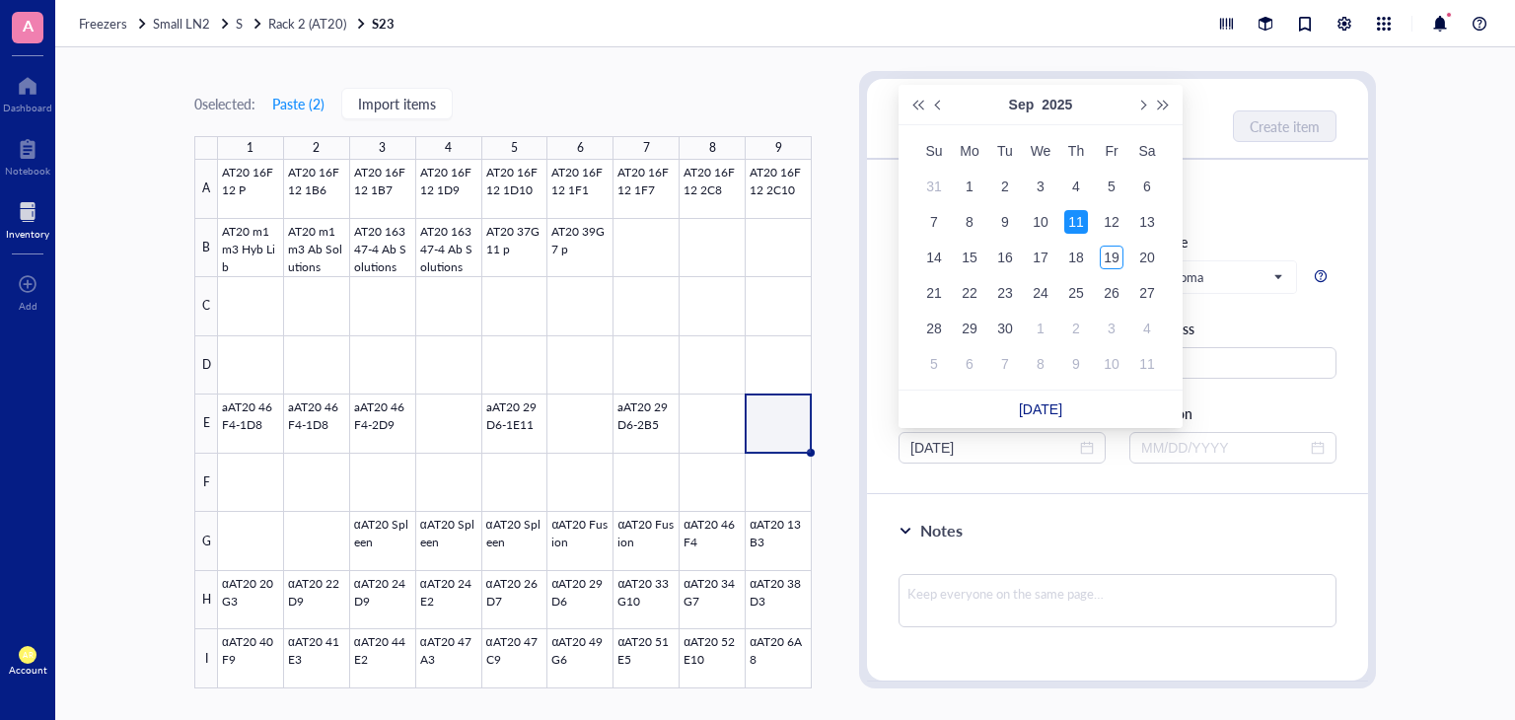
click at [1074, 222] on div "11" at bounding box center [1076, 222] width 24 height 24
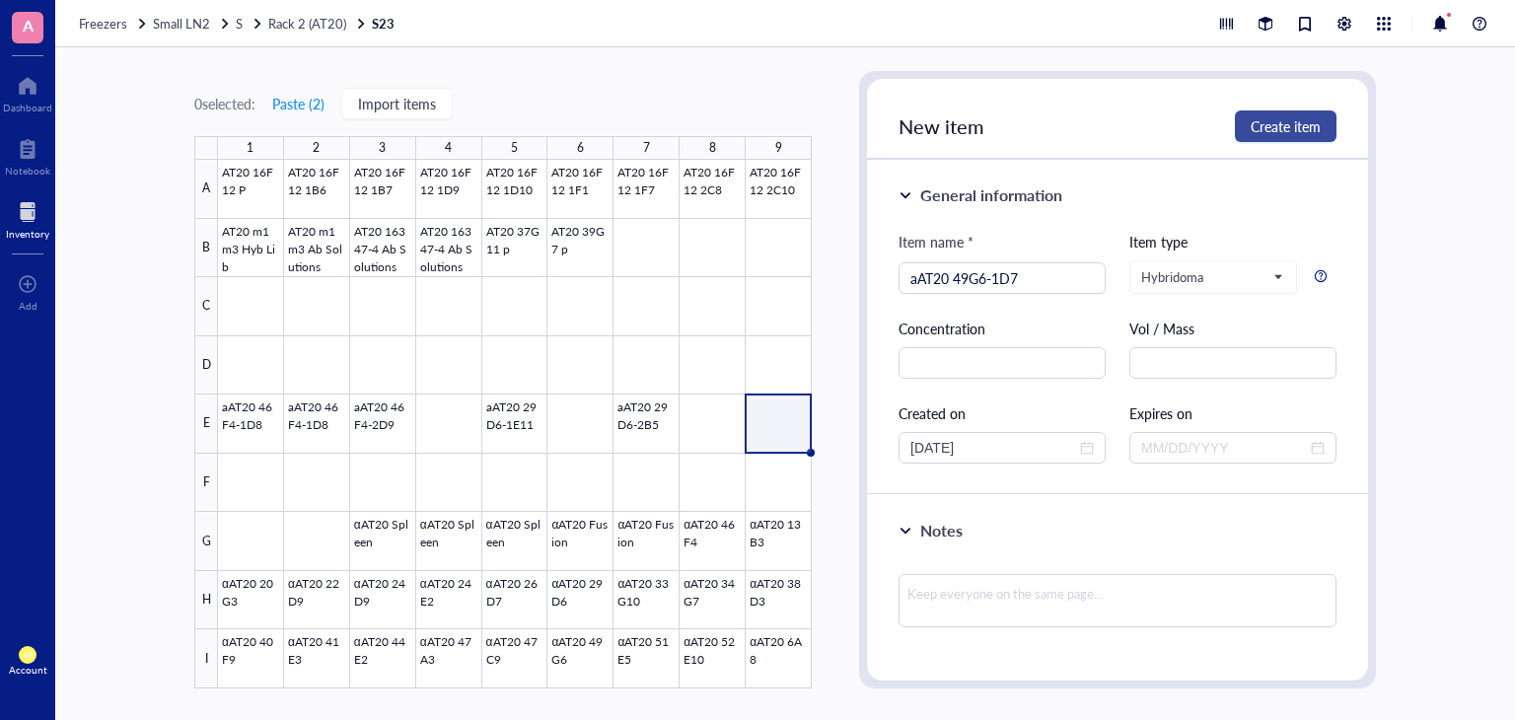
click at [1282, 123] on span "Create item" at bounding box center [1286, 126] width 70 height 16
type input "[DATE]"
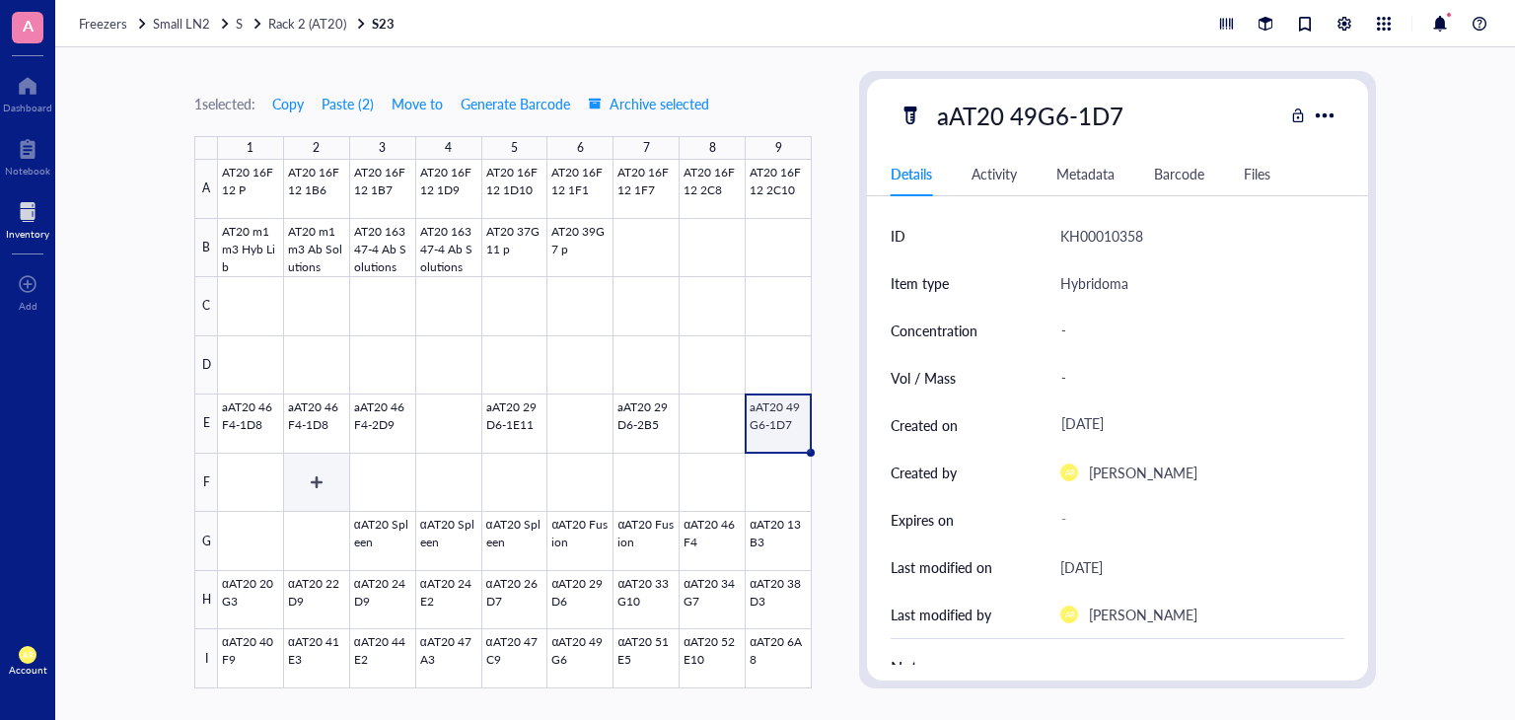
click at [322, 486] on div at bounding box center [515, 424] width 594 height 529
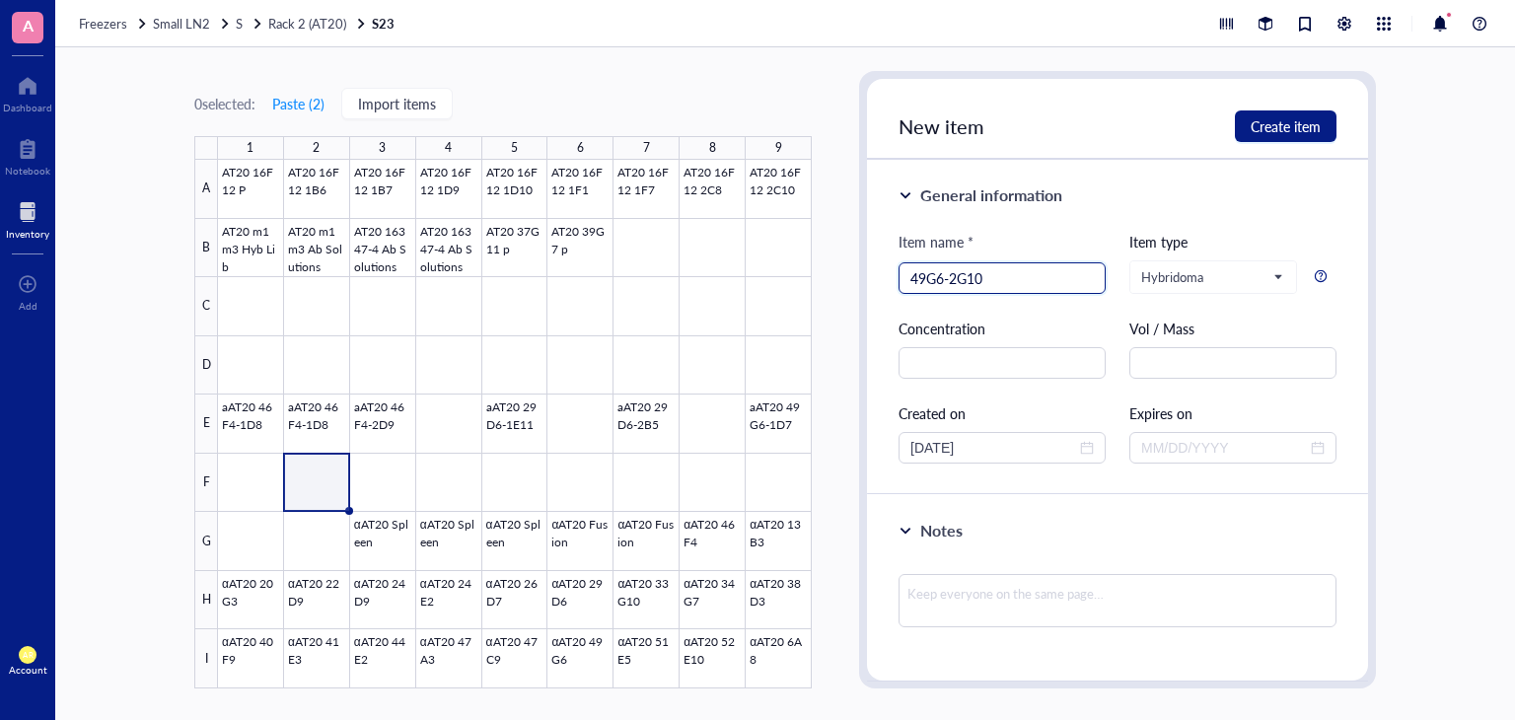
click at [913, 281] on input "49G6-2G10" at bounding box center [1001, 278] width 183 height 30
type input "aAT20 49G6-2G10"
click at [1080, 443] on span "close-circle" at bounding box center [1087, 448] width 14 height 14
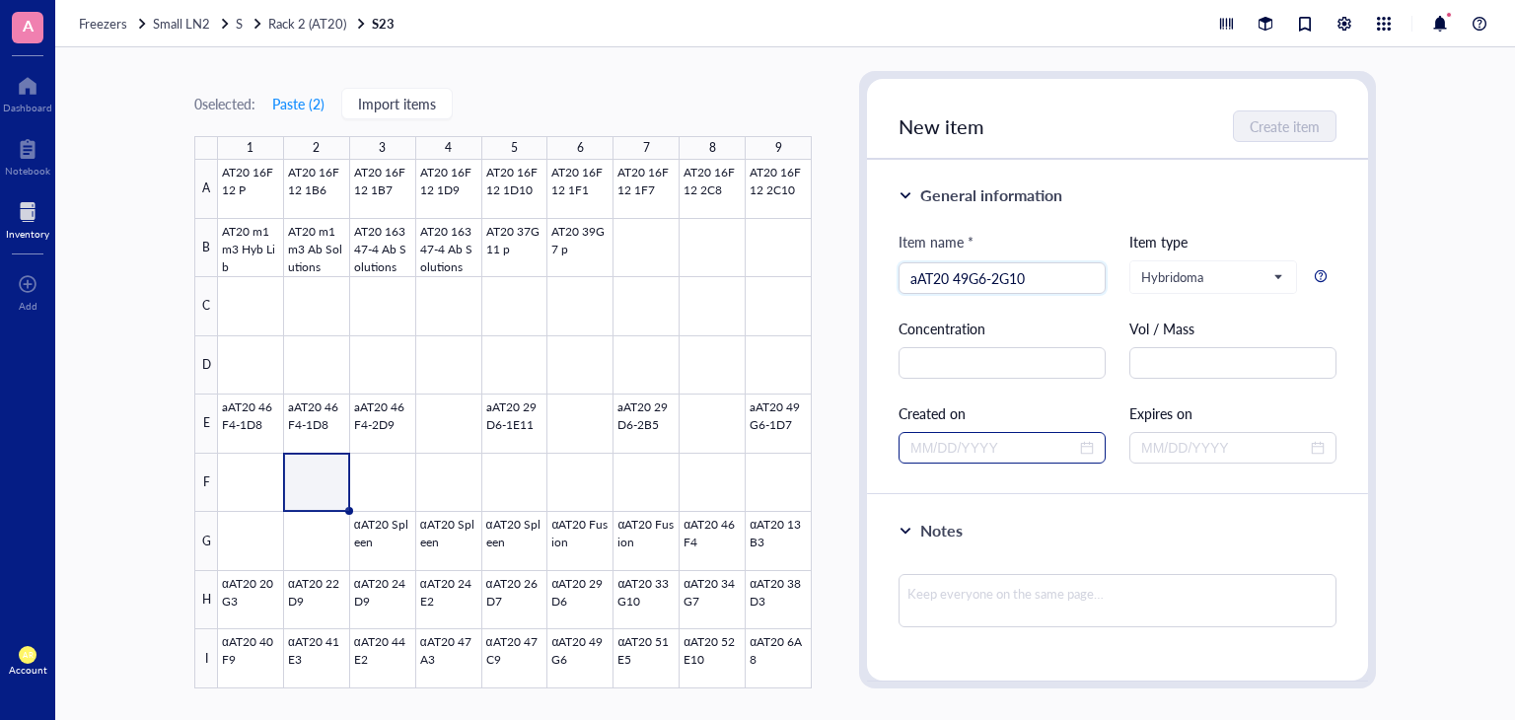
click at [1088, 447] on div at bounding box center [1001, 448] width 183 height 22
type input "aAT20 49G6-2G10"
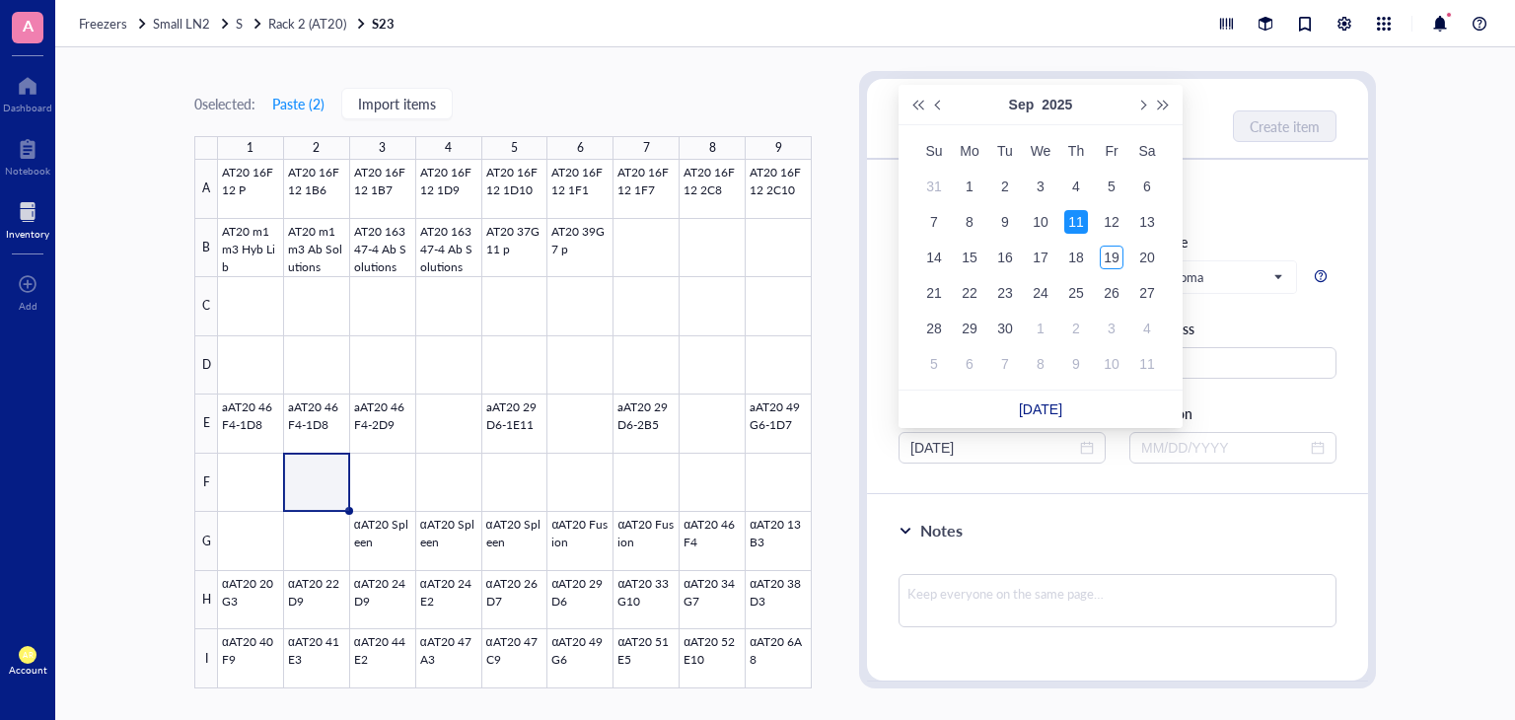
click at [1077, 217] on div "11" at bounding box center [1076, 222] width 24 height 24
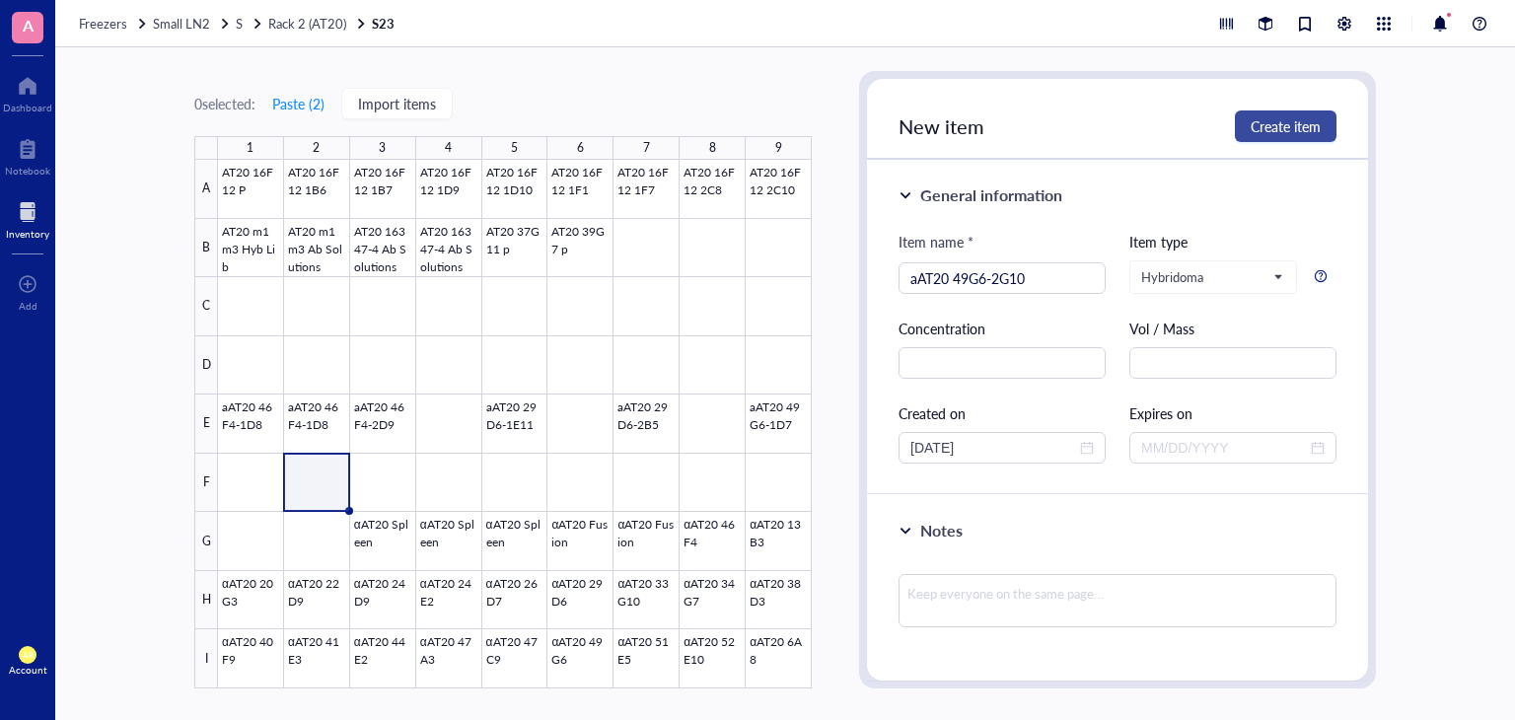
click at [1286, 125] on span "Create item" at bounding box center [1286, 126] width 70 height 16
type input "[DATE]"
